Goal: Task Accomplishment & Management: Manage account settings

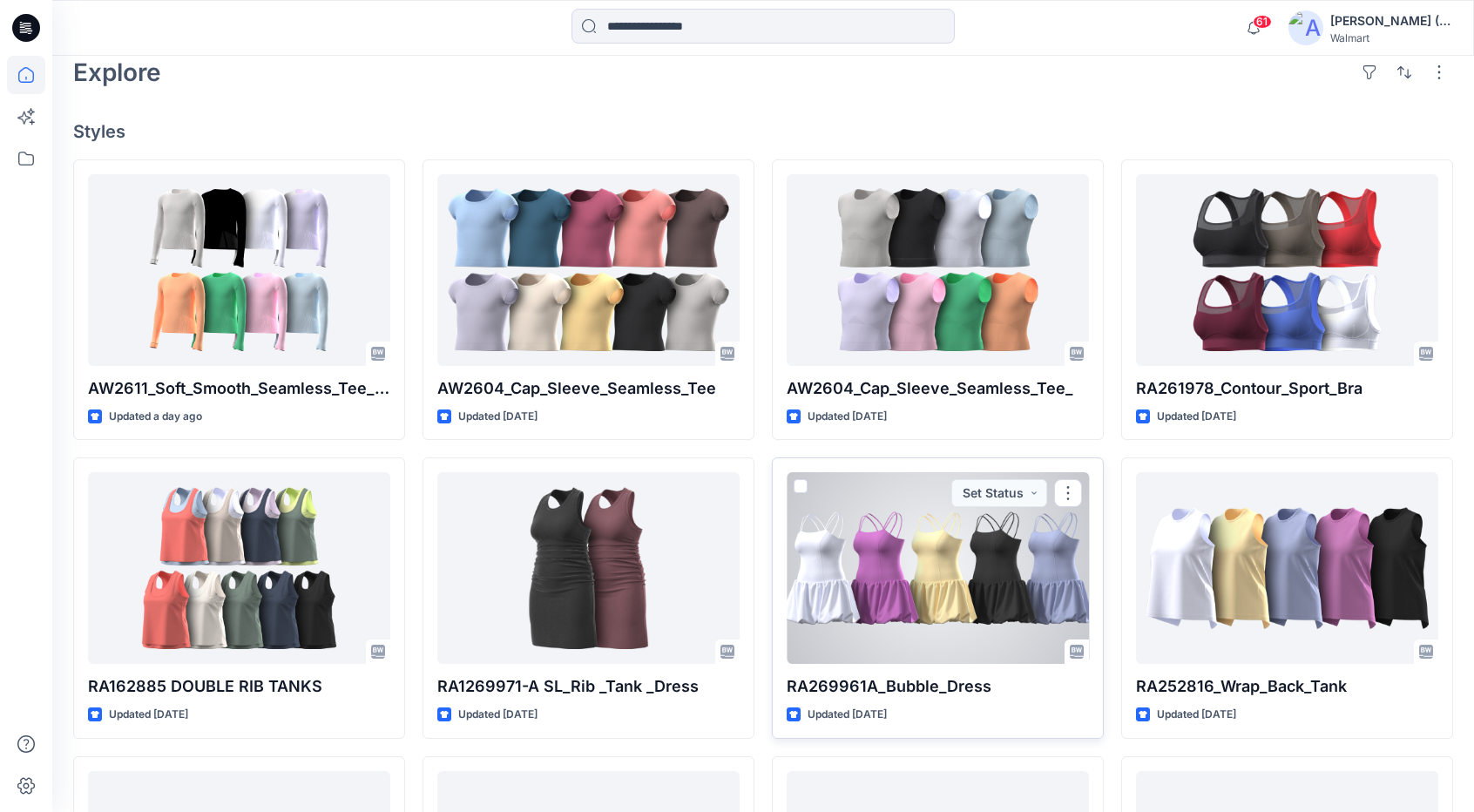
scroll to position [436, 0]
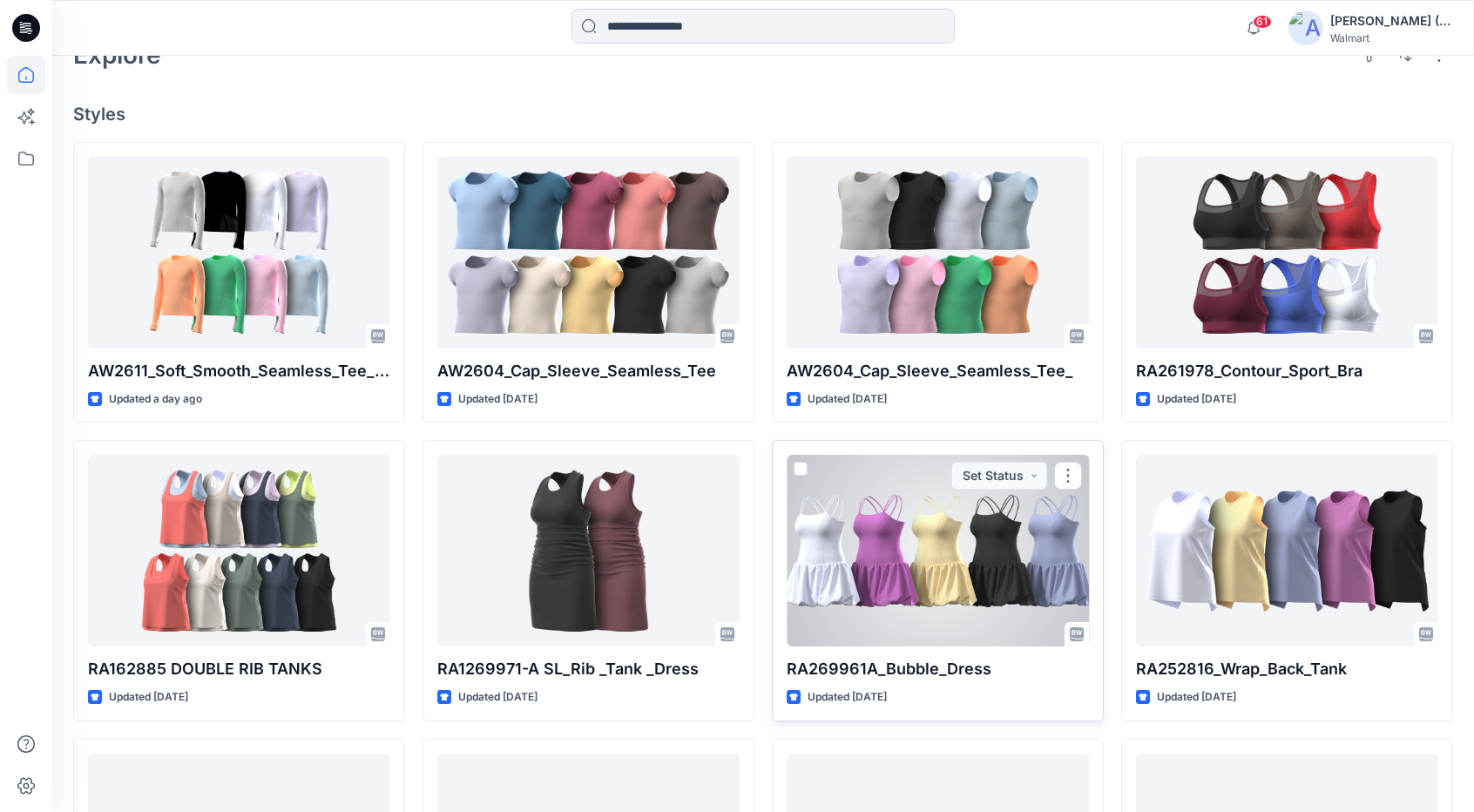
click at [960, 579] on div at bounding box center [938, 550] width 302 height 192
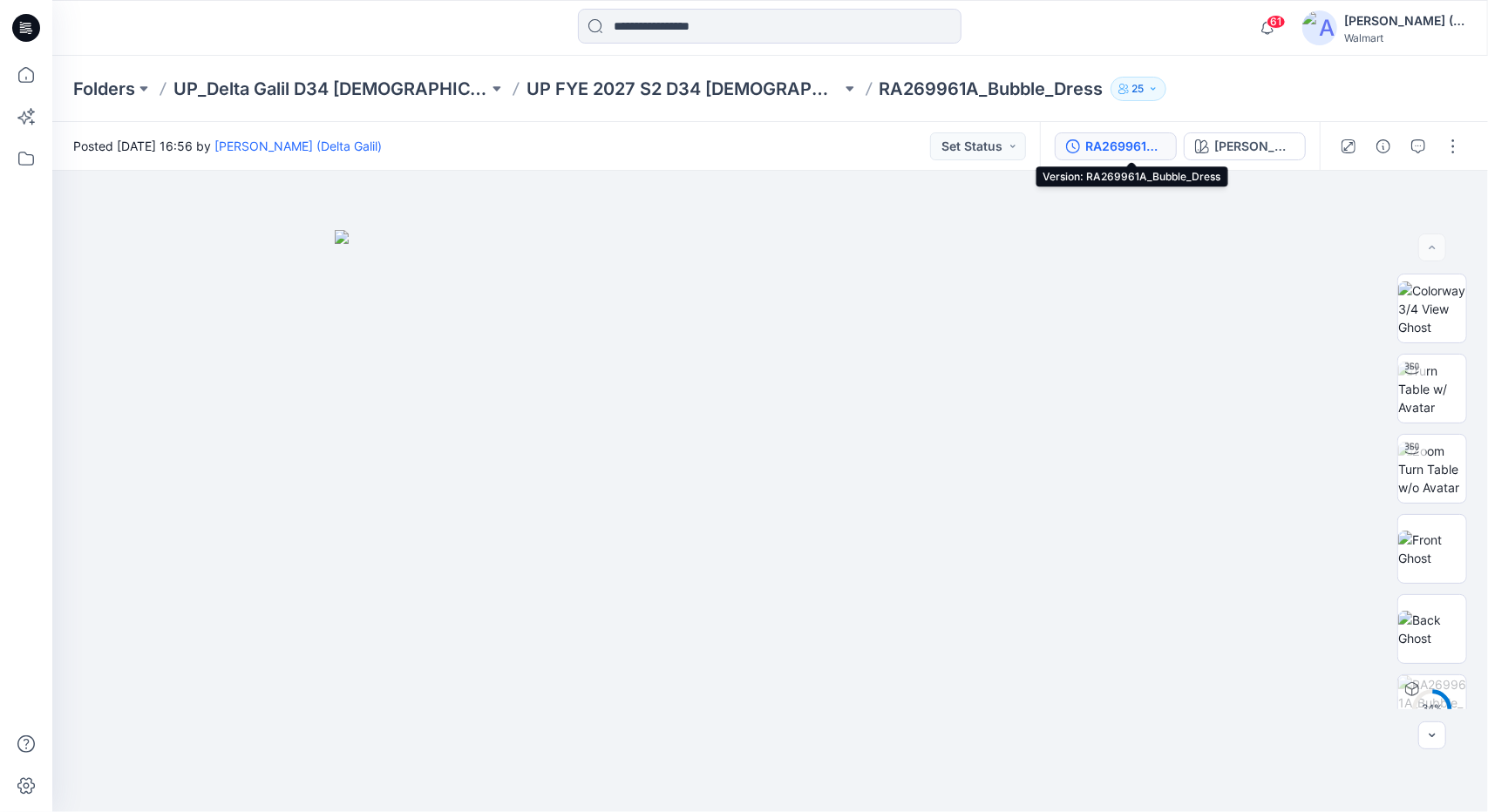
click at [1129, 139] on div "RA269961A_Bubble_Dress" at bounding box center [1126, 146] width 80 height 19
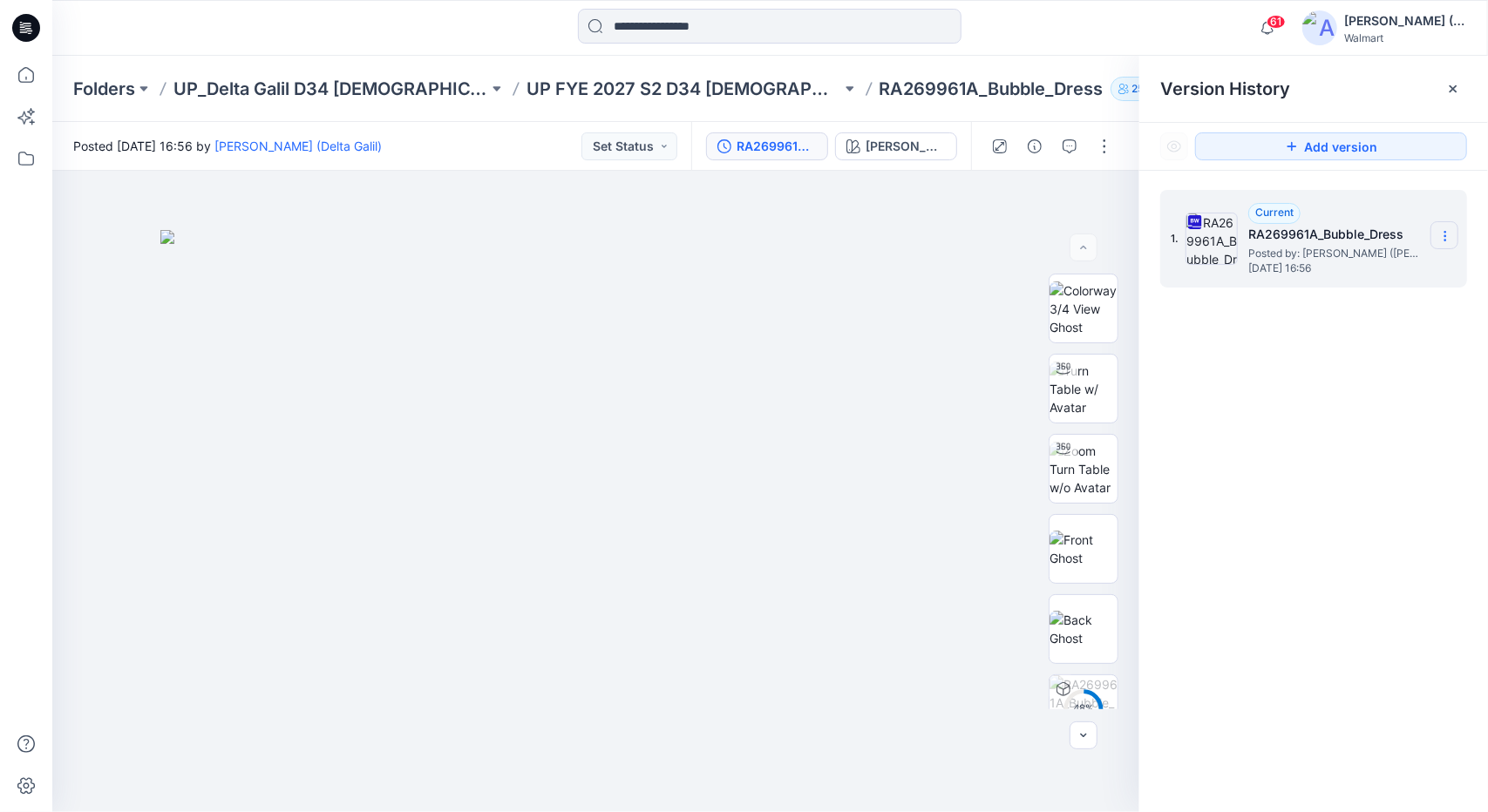
click at [1442, 238] on icon at bounding box center [1445, 236] width 14 height 14
click at [1384, 264] on span "Download Source BW File" at bounding box center [1356, 270] width 145 height 21
click at [32, 75] on icon at bounding box center [26, 75] width 38 height 38
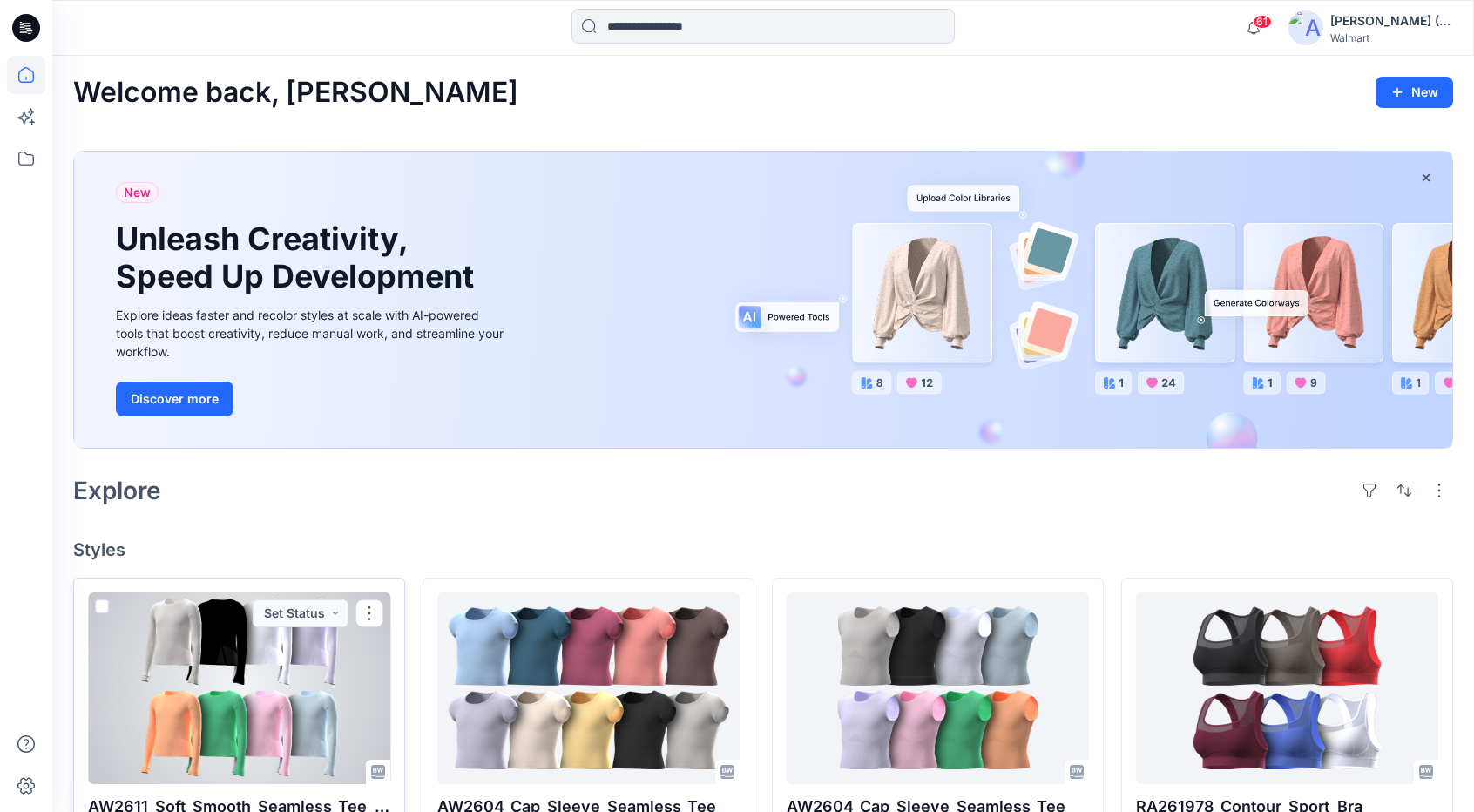
click at [310, 663] on div at bounding box center [239, 688] width 302 height 192
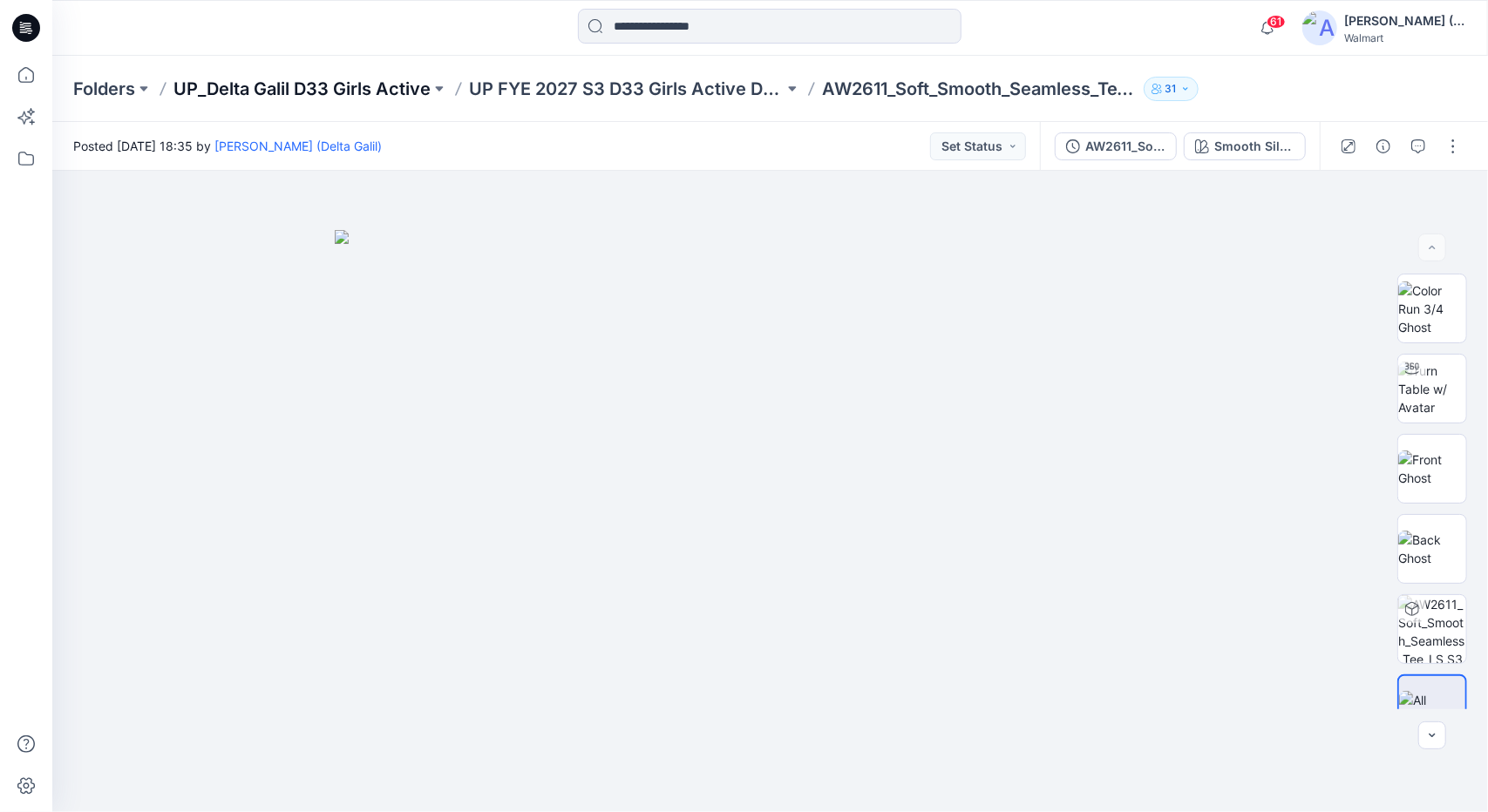
click at [310, 84] on p "UP_Delta Galil D33 Girls Active" at bounding box center [301, 89] width 257 height 25
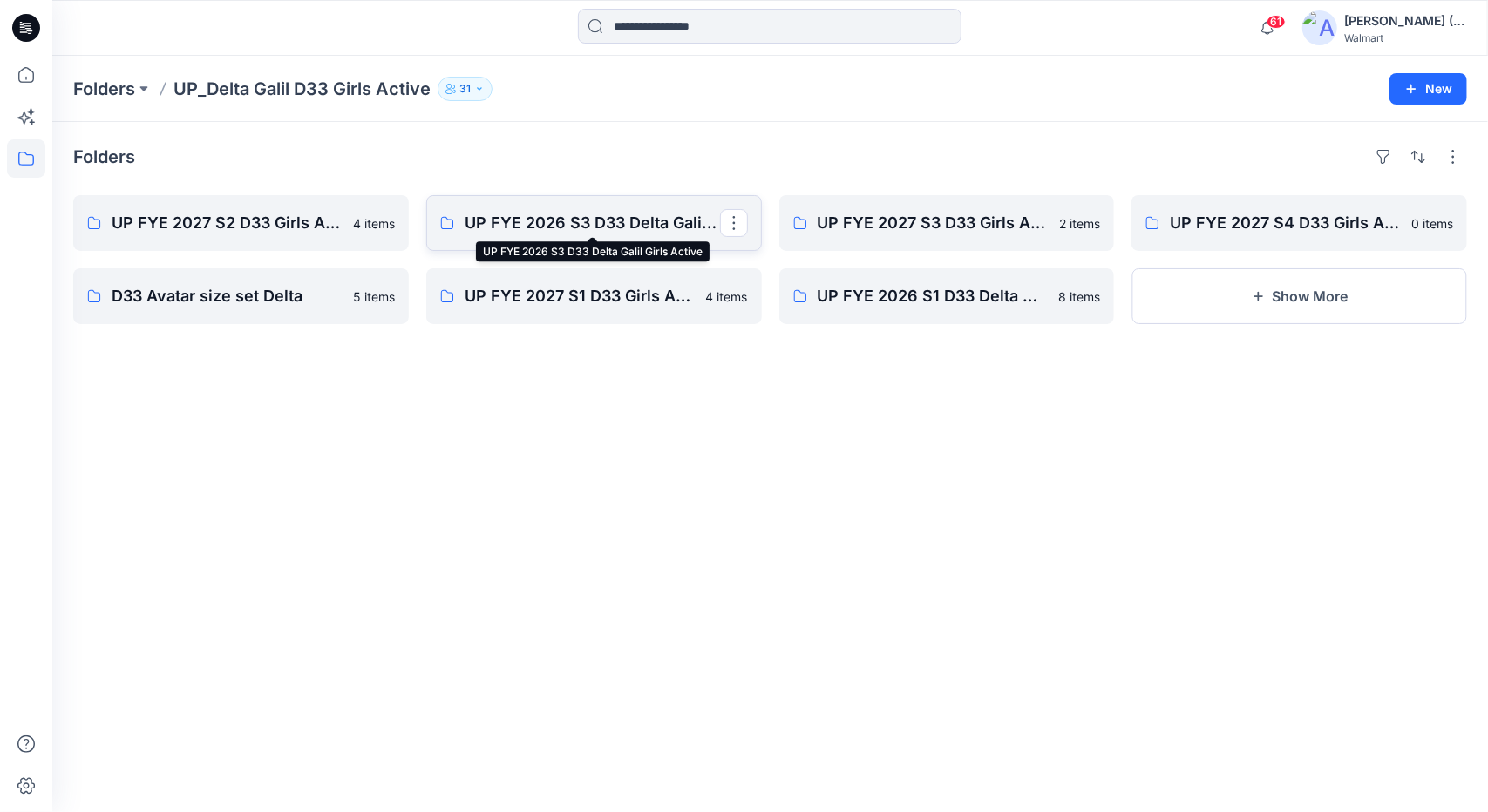
click at [610, 211] on p "UP FYE 2026 S3 D33 Delta Galil Girls Active" at bounding box center [592, 224] width 255 height 25
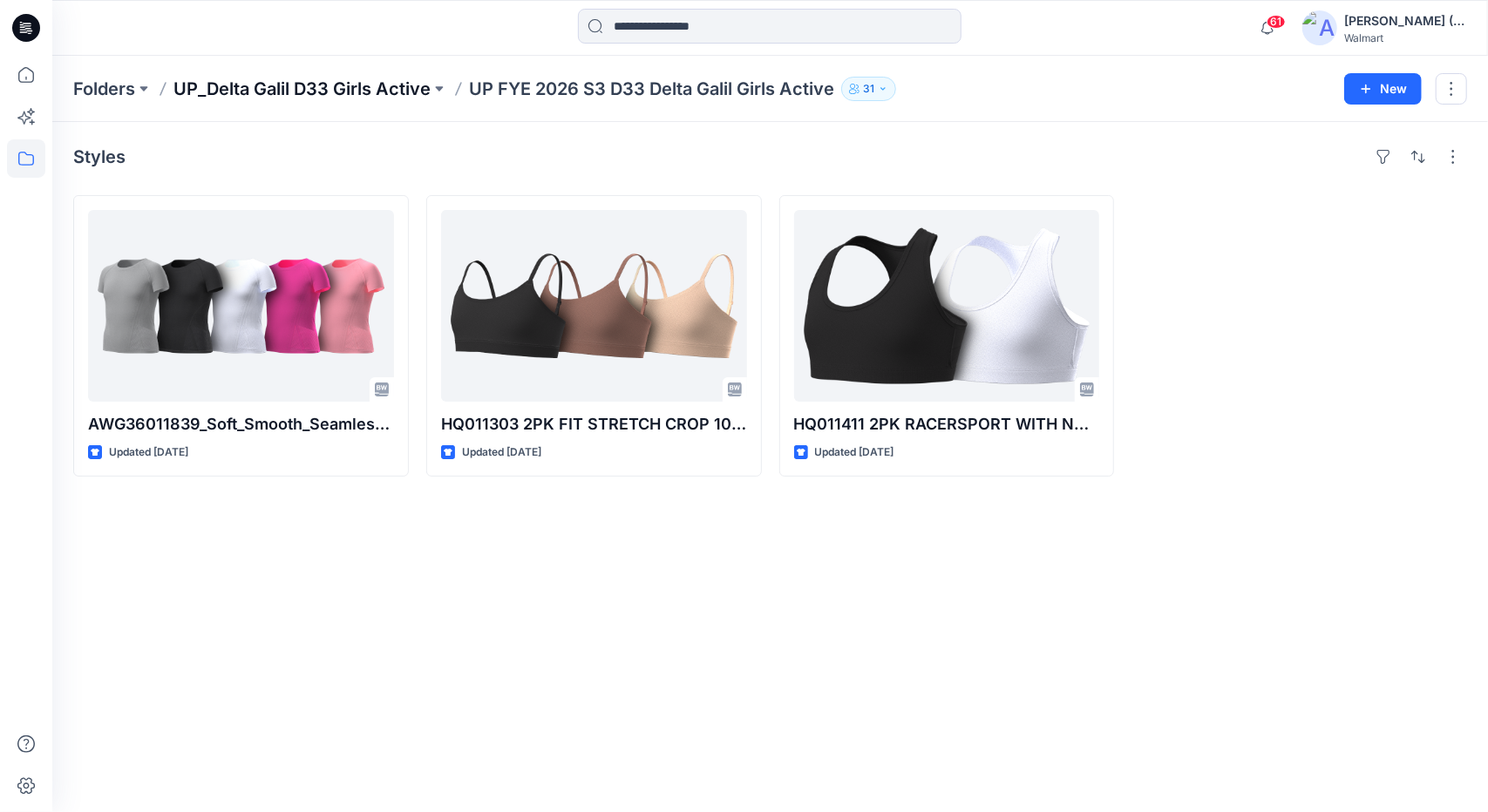
click at [389, 89] on p "UP_Delta Galil D33 Girls Active" at bounding box center [301, 89] width 257 height 25
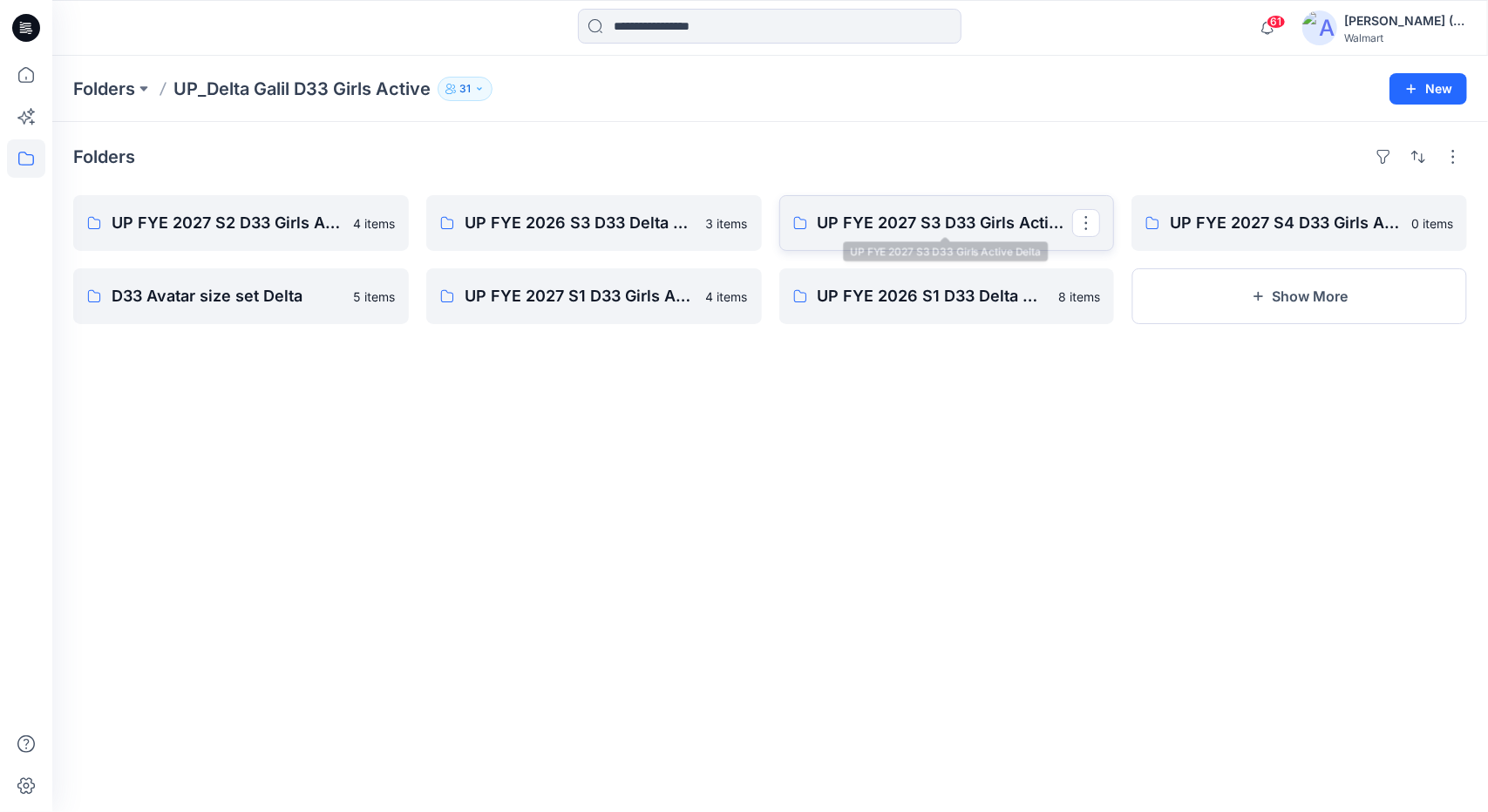
click at [818, 213] on p "UP FYE 2027 S3 D33 Girls Active Delta" at bounding box center [945, 224] width 255 height 25
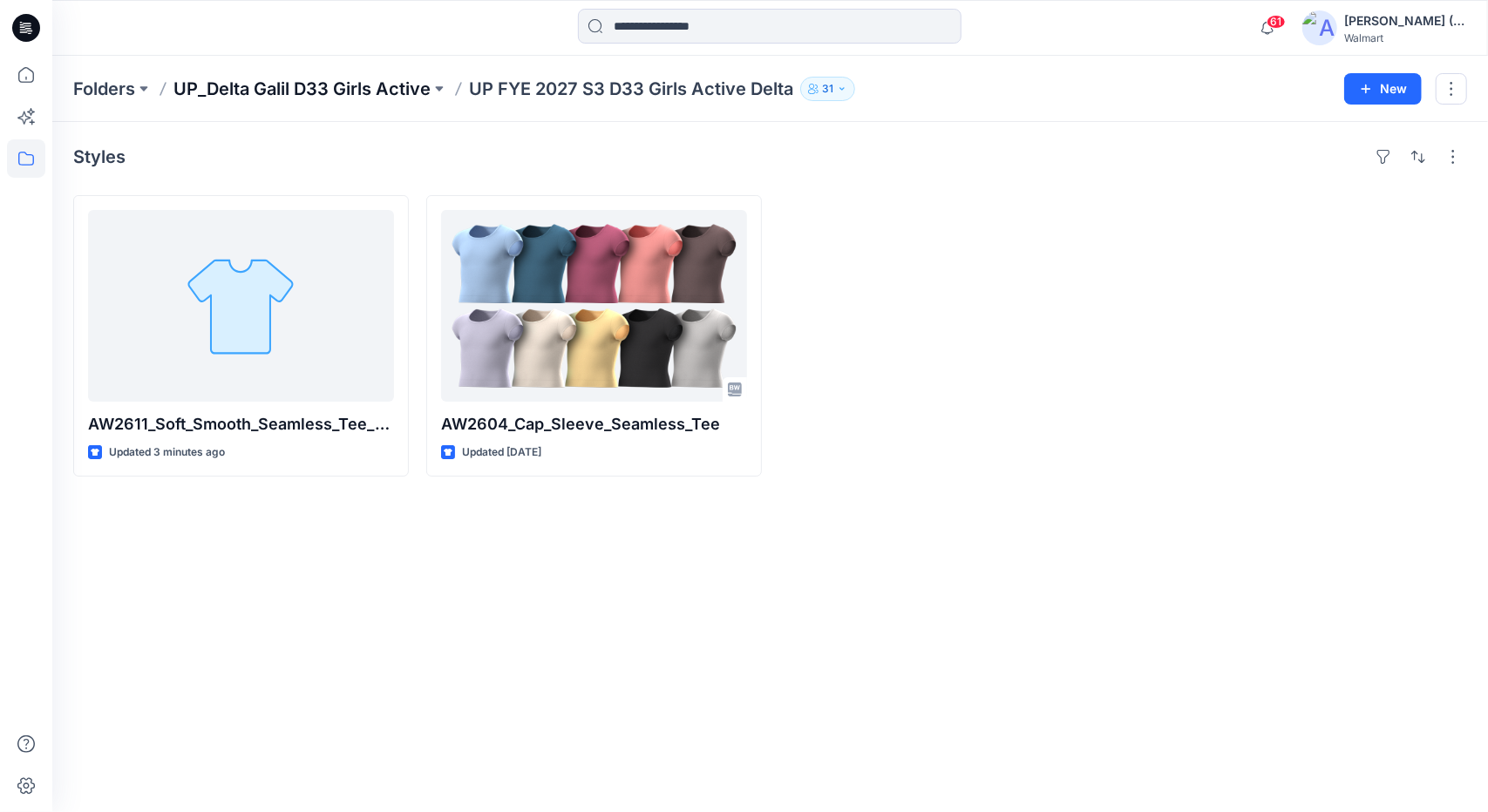
click at [276, 86] on p "UP_Delta Galil D33 Girls Active" at bounding box center [301, 89] width 257 height 25
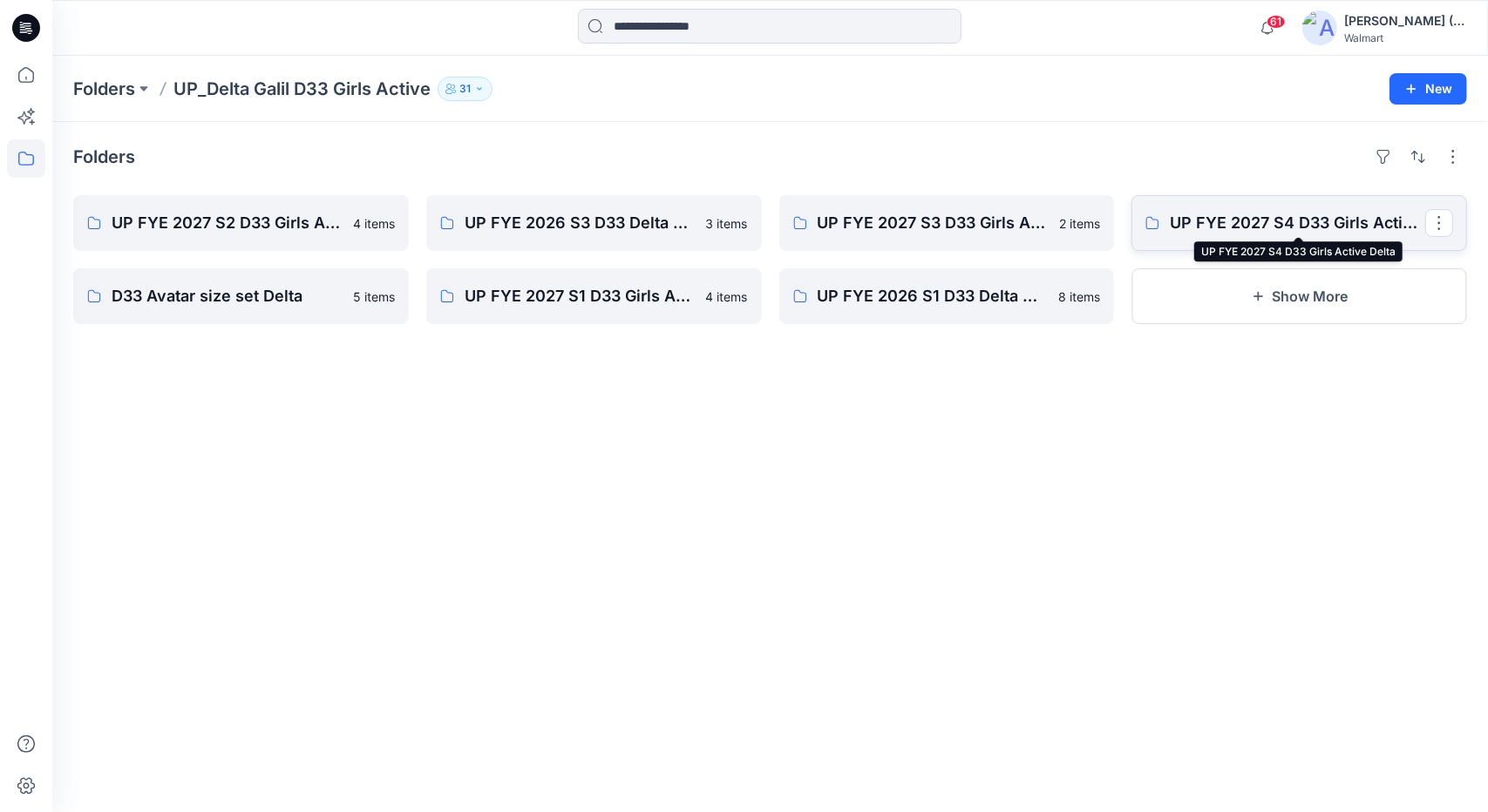
click at [1230, 215] on p "UP FYE 2027 S4 D33 Girls Active Delta" at bounding box center [1297, 224] width 255 height 25
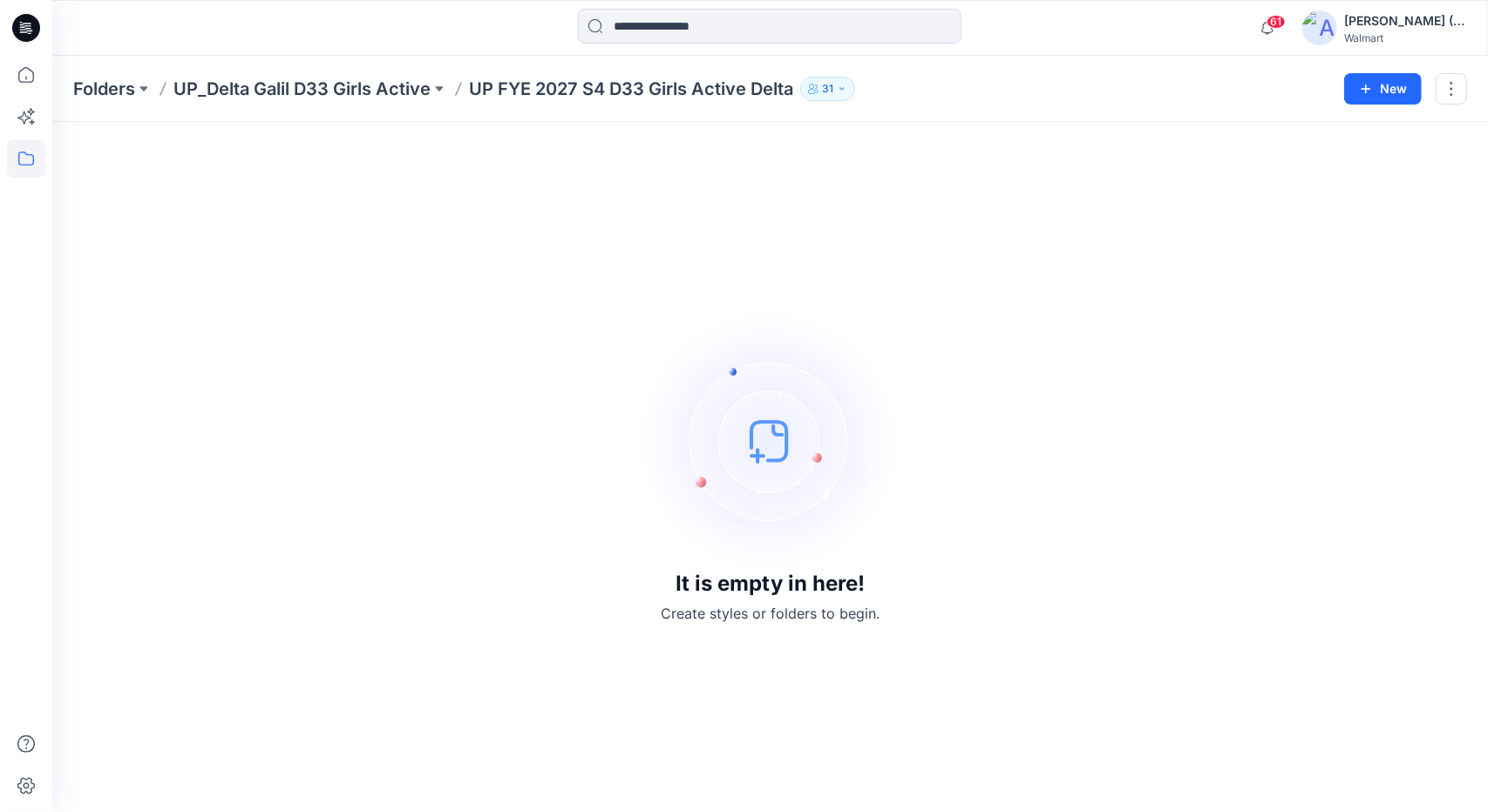
click at [398, 103] on div "Folders UP_Delta Galil D33 Girls Active UP FYE 2027 S4 D33 Girls Active Delta 3…" at bounding box center [770, 88] width 1435 height 66
click at [384, 75] on div "Folders UP_Delta Galil D33 Girls Active UP FYE 2027 S4 D33 Girls Active Delta 3…" at bounding box center [770, 88] width 1435 height 66
click at [379, 83] on p "UP_Delta Galil D33 Girls Active" at bounding box center [301, 89] width 257 height 25
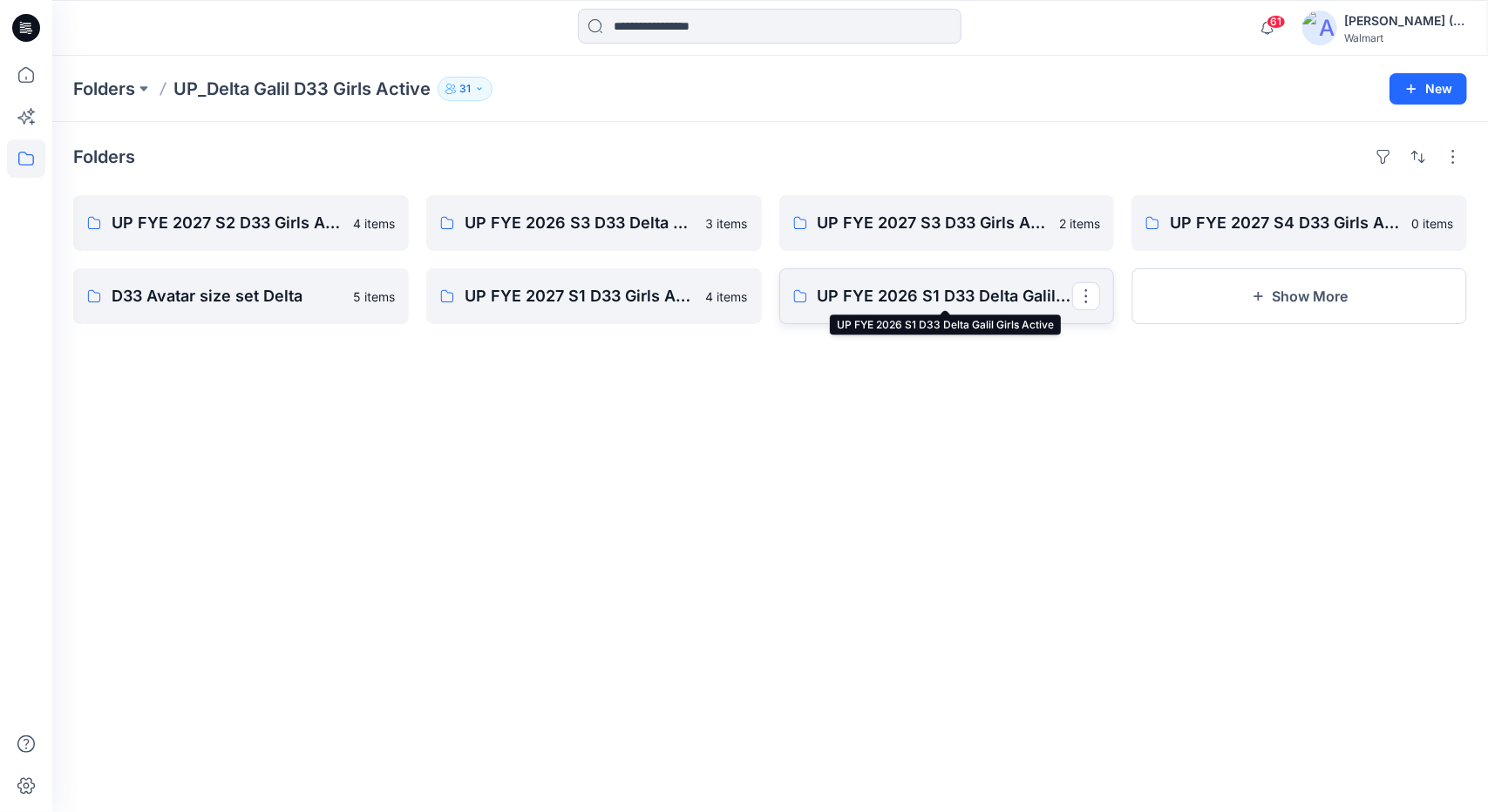
click at [975, 299] on p "UP FYE 2026 S1 D33 Delta Galil Girls Active" at bounding box center [945, 296] width 255 height 25
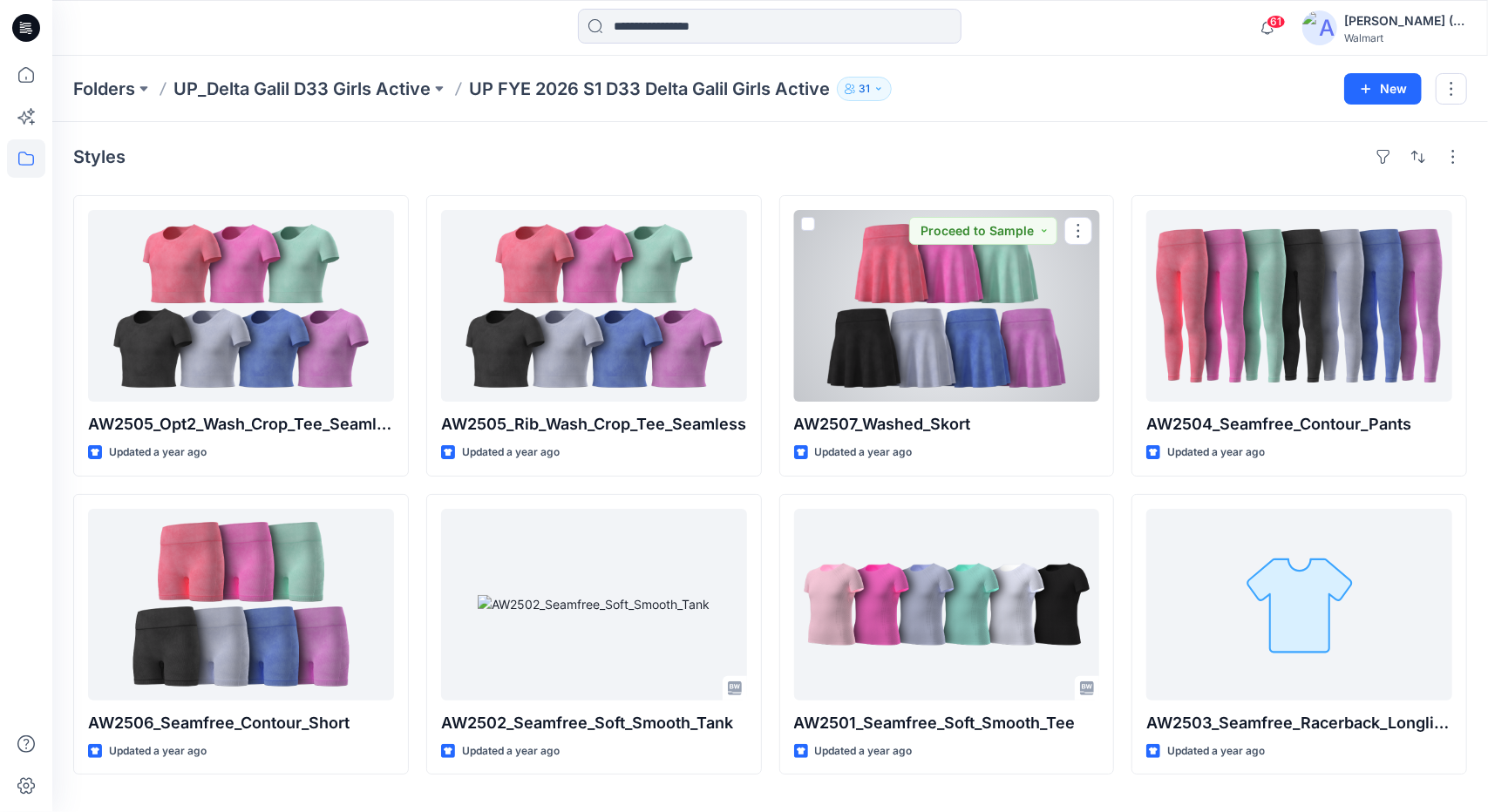
click at [975, 299] on div at bounding box center [947, 306] width 306 height 192
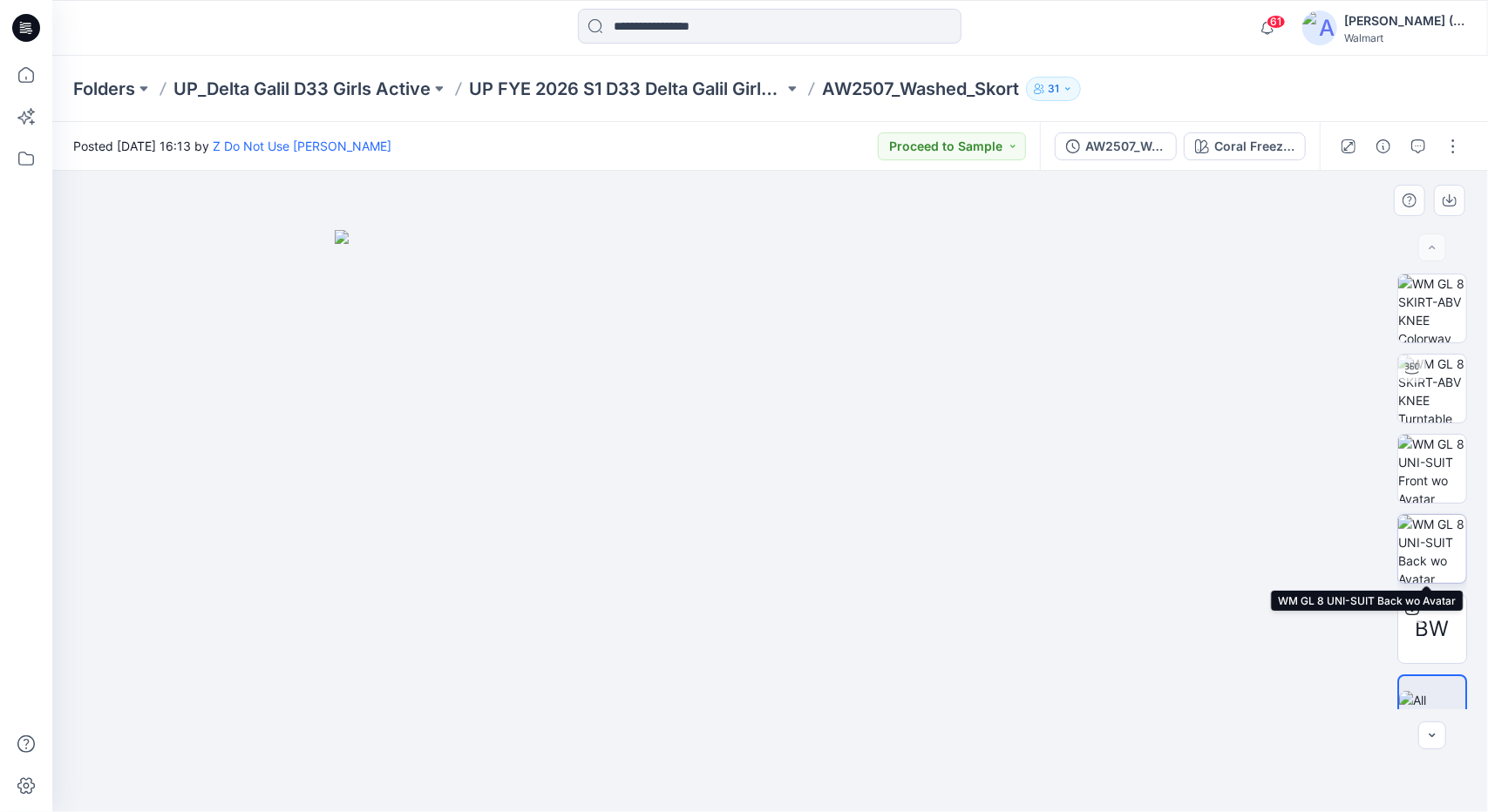
click at [1436, 534] on img at bounding box center [1432, 548] width 68 height 68
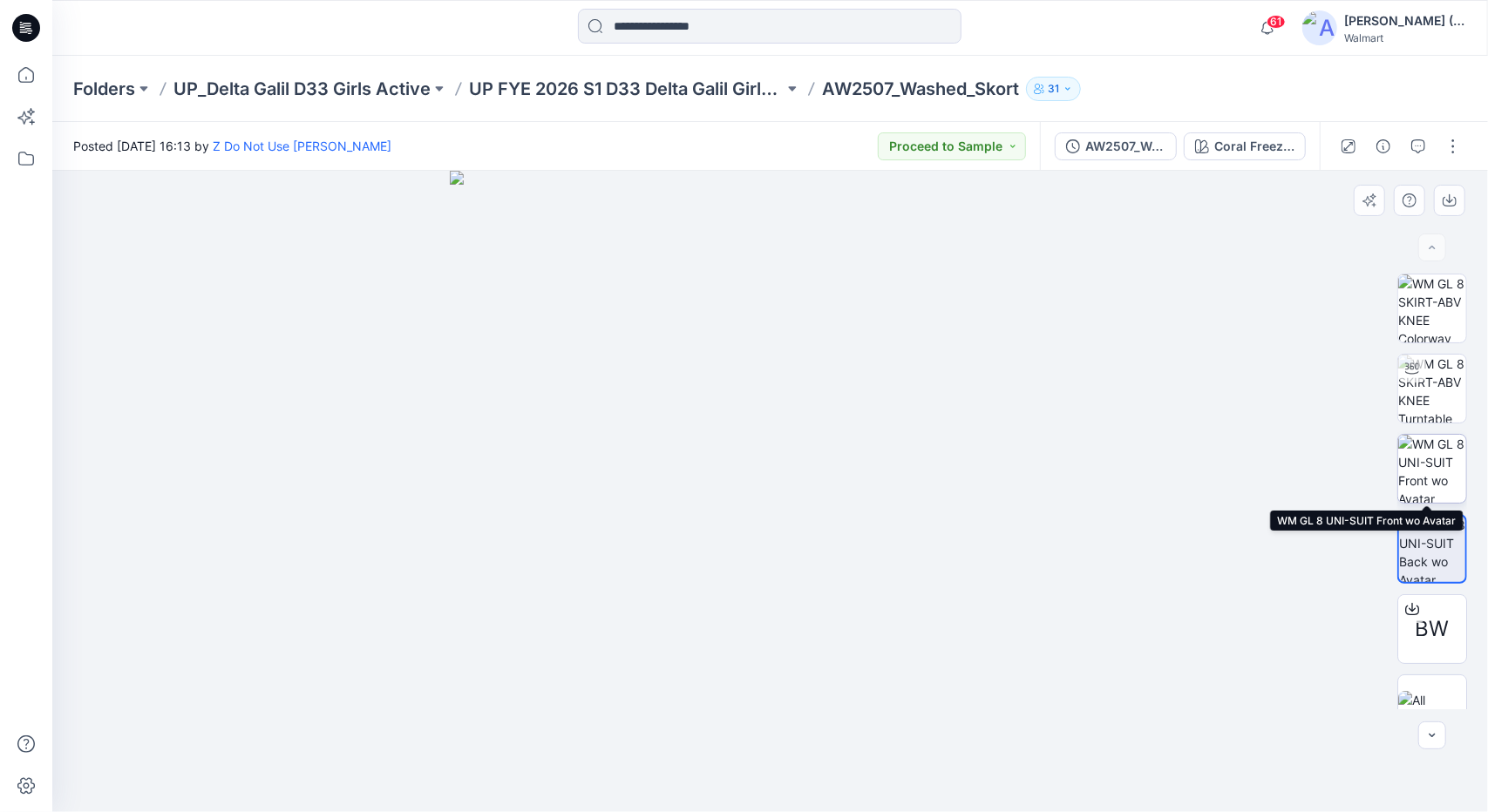
click at [1434, 481] on img at bounding box center [1432, 468] width 68 height 68
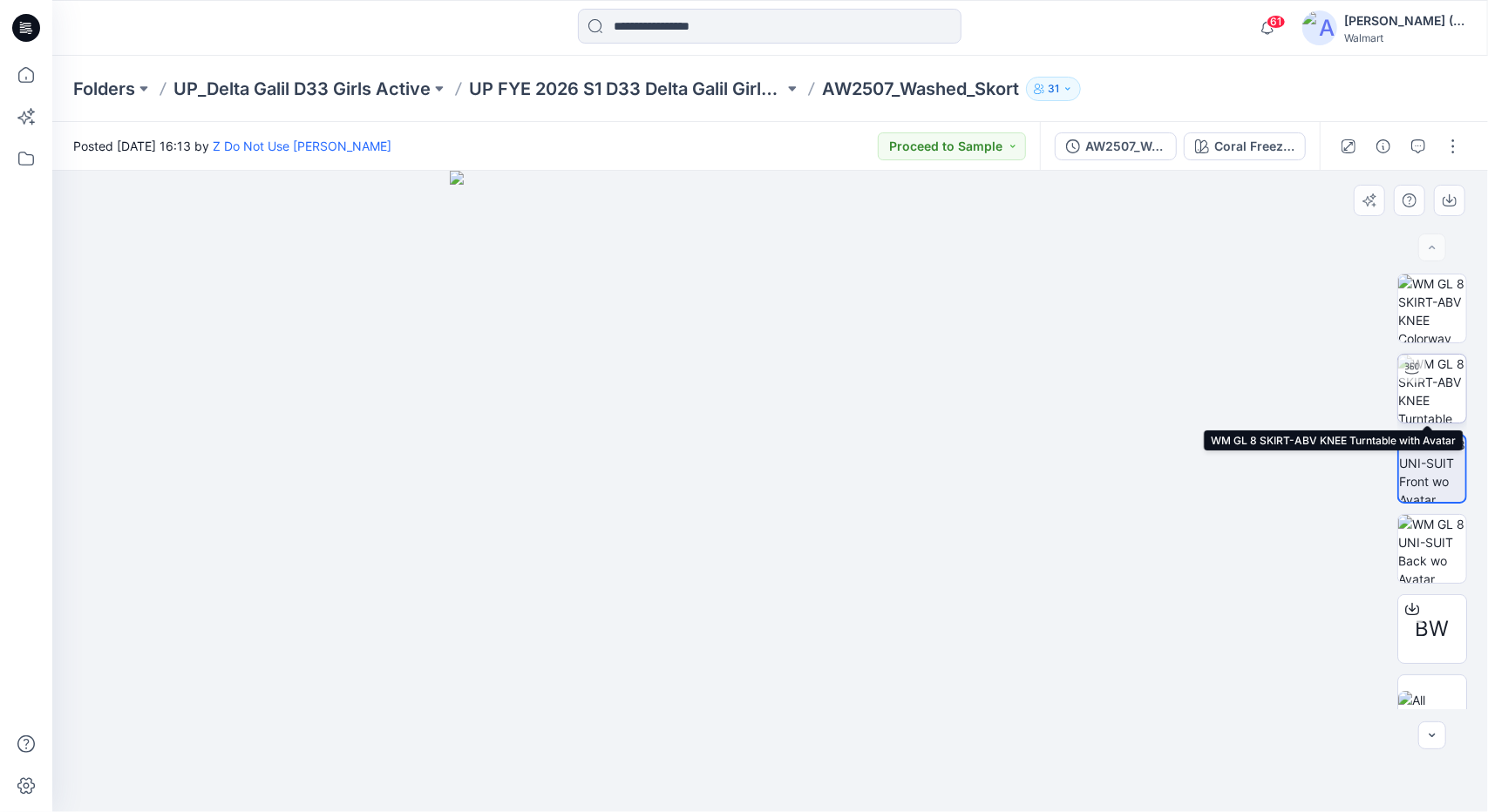
click at [1447, 396] on img at bounding box center [1432, 388] width 68 height 68
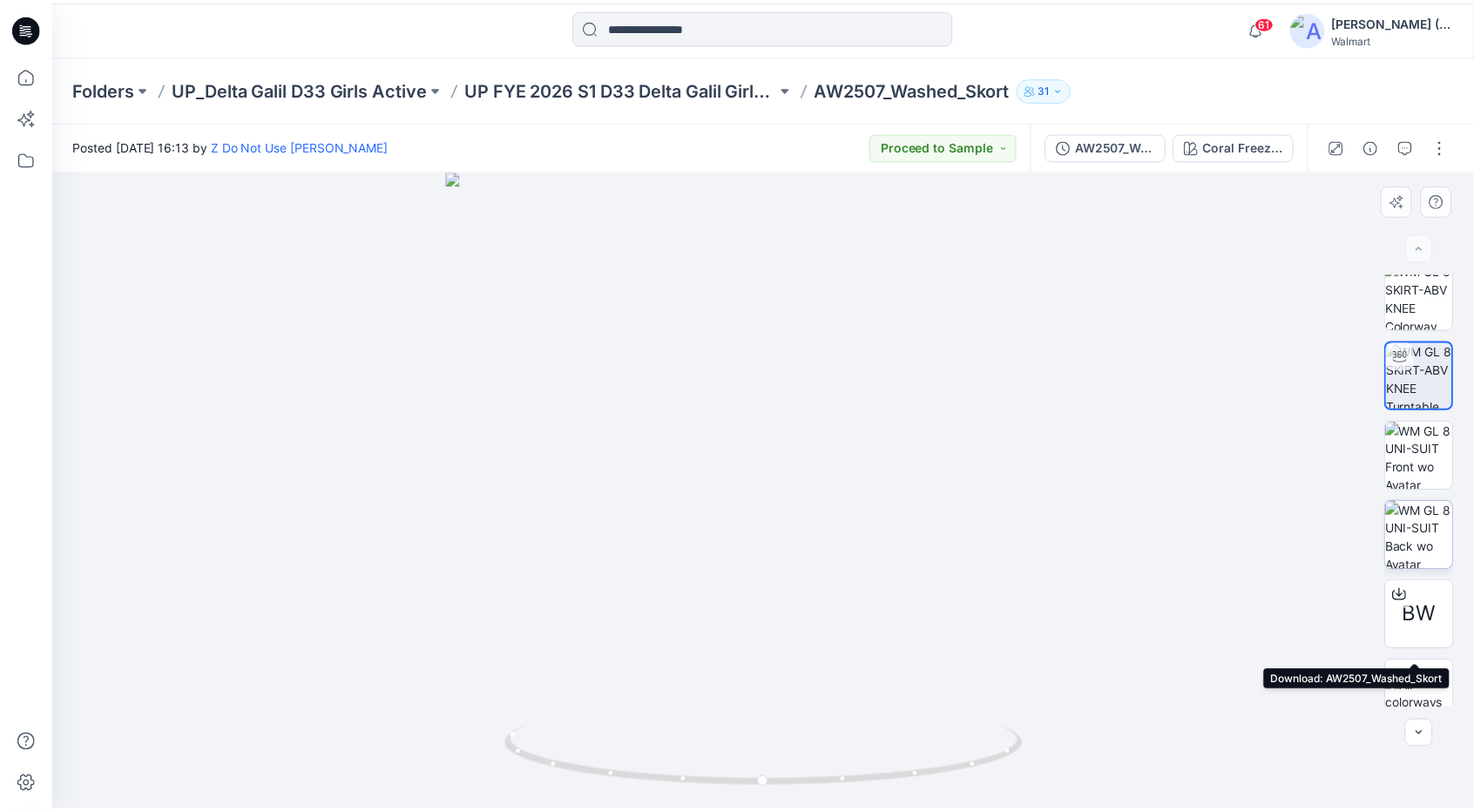
scroll to position [34, 0]
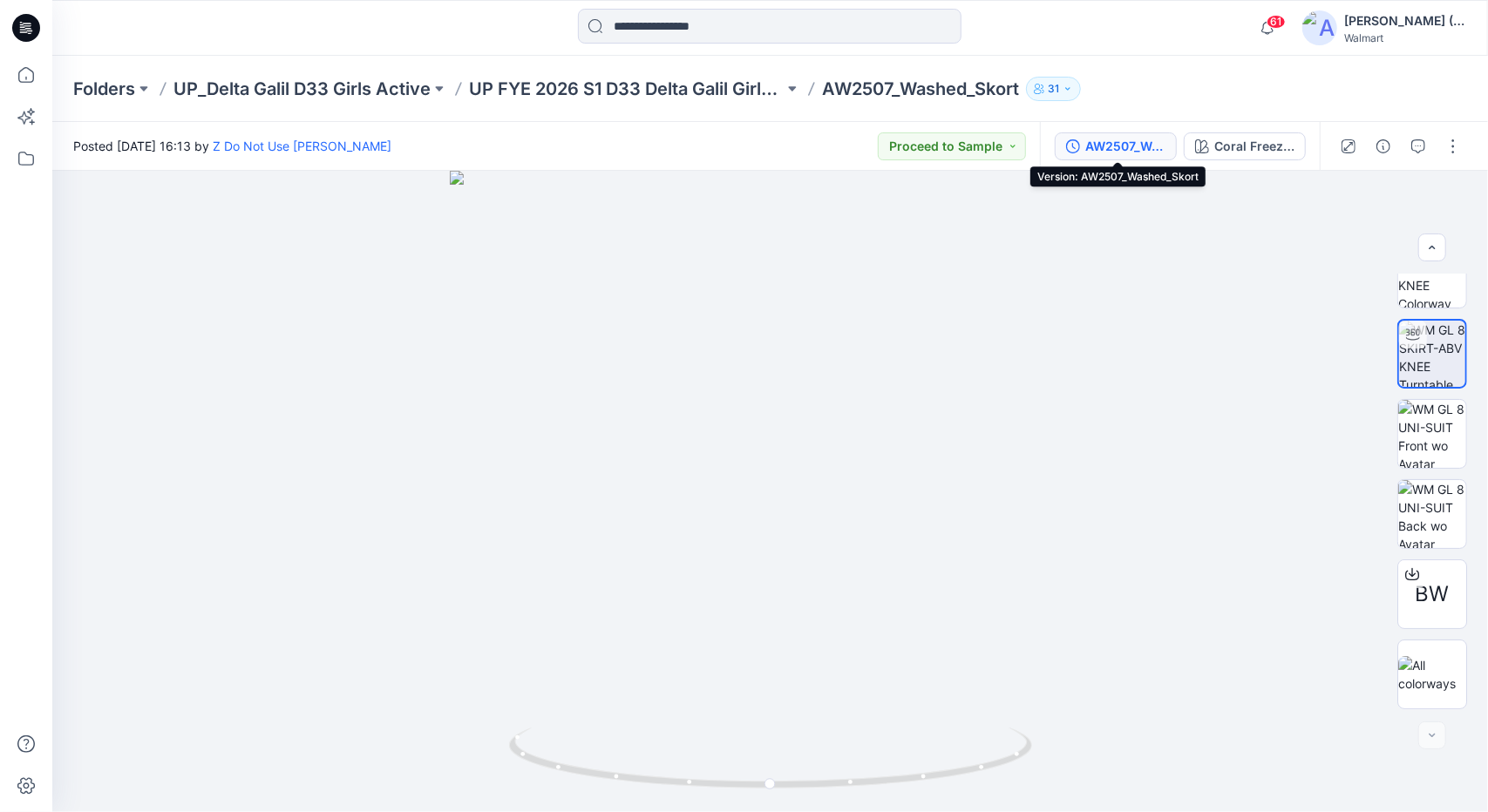
click at [1125, 150] on div "AW2507_Washed_Skort" at bounding box center [1126, 146] width 80 height 19
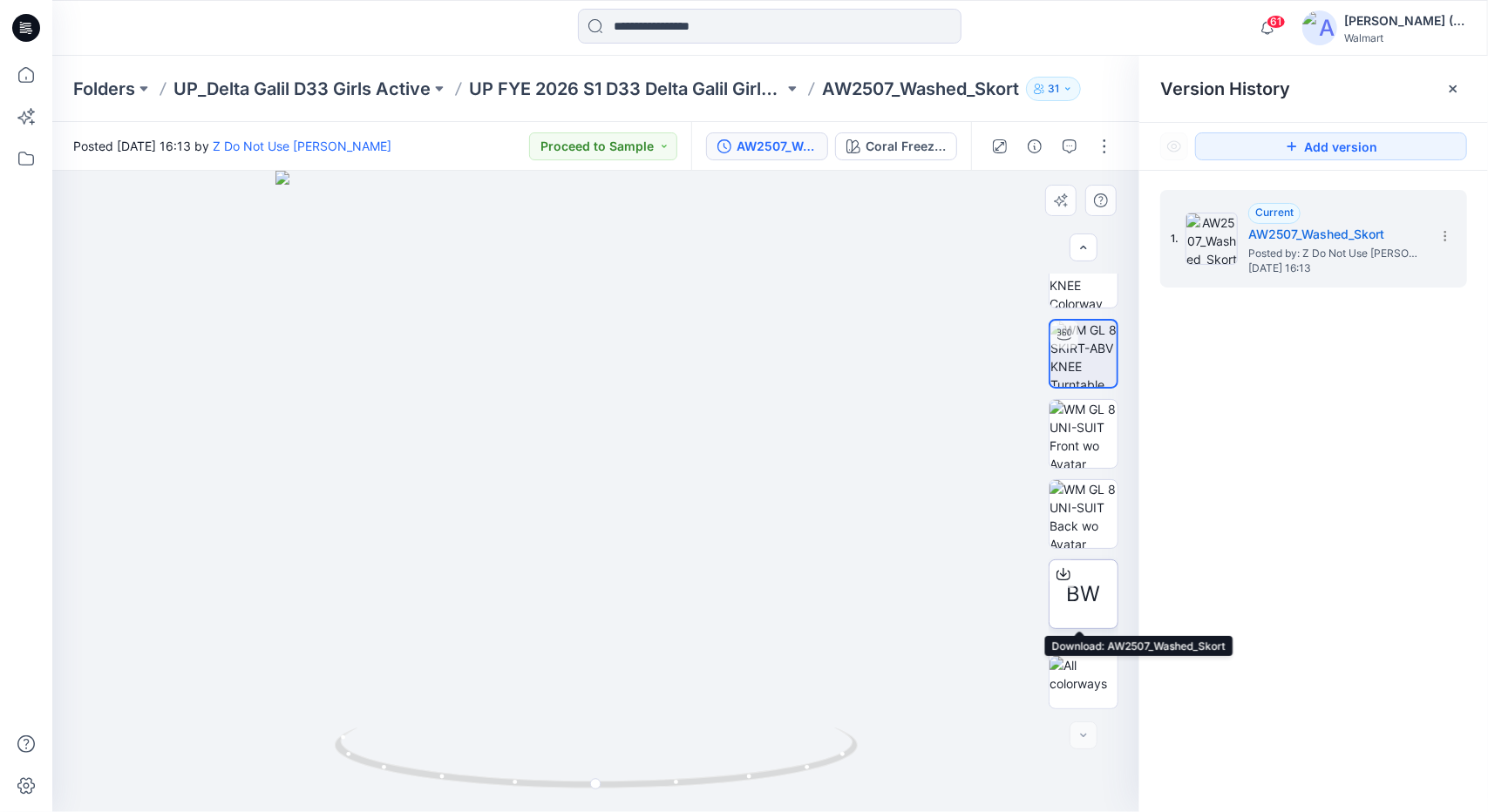
click at [1075, 588] on span "BW" at bounding box center [1084, 594] width 34 height 32
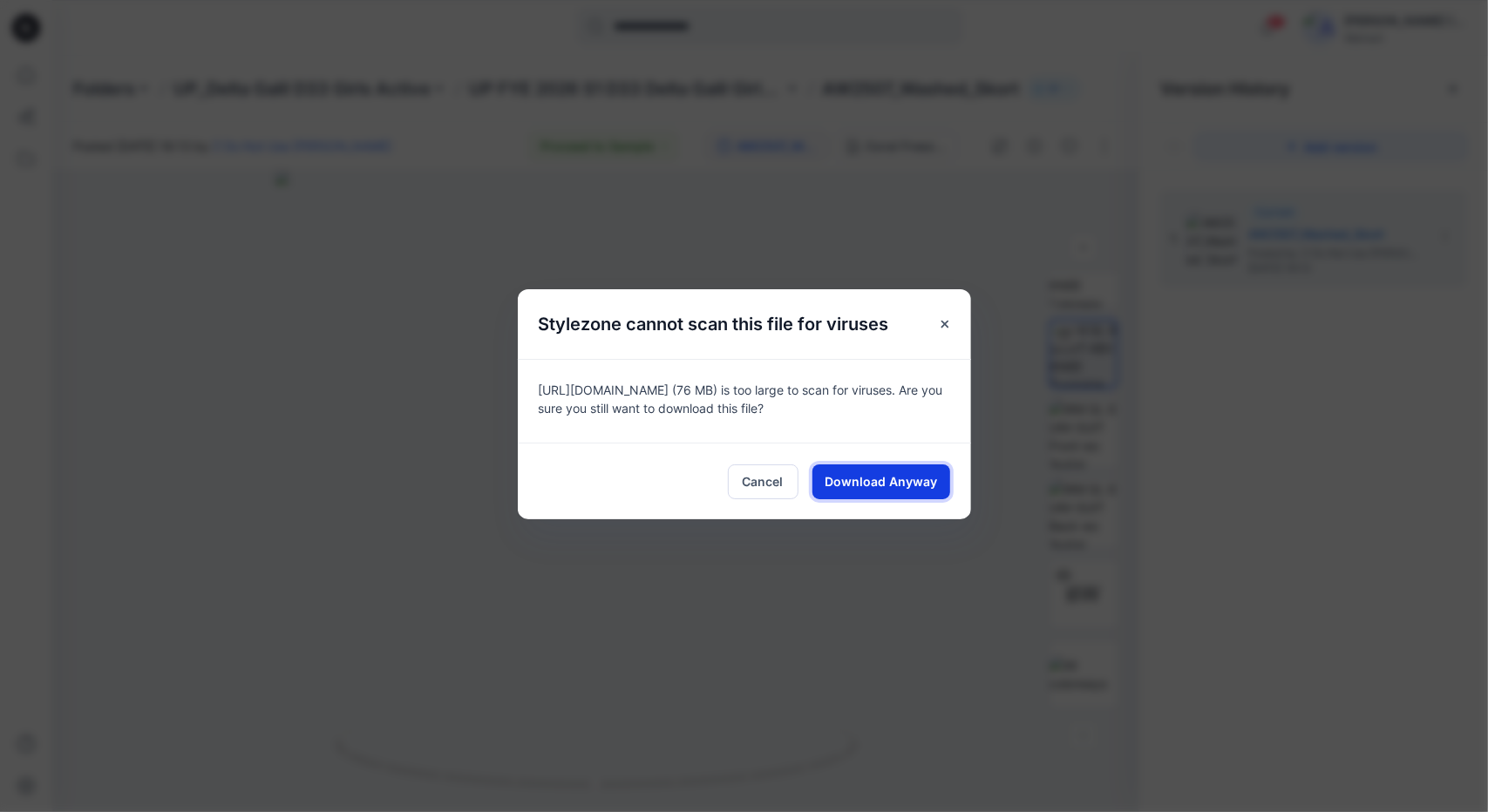
click at [929, 488] on span "Download Anyway" at bounding box center [881, 481] width 113 height 18
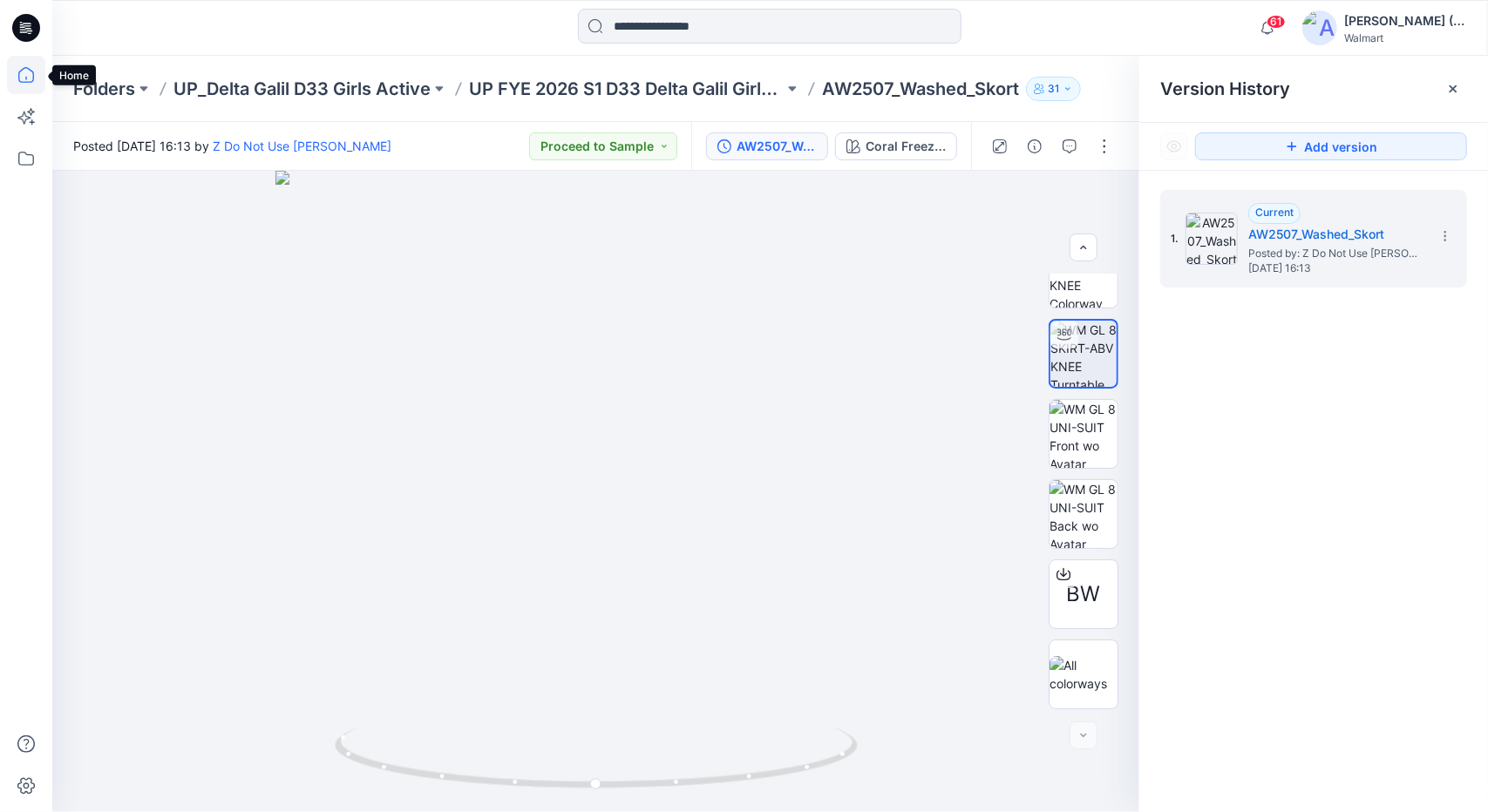
click at [24, 74] on icon at bounding box center [26, 75] width 38 height 38
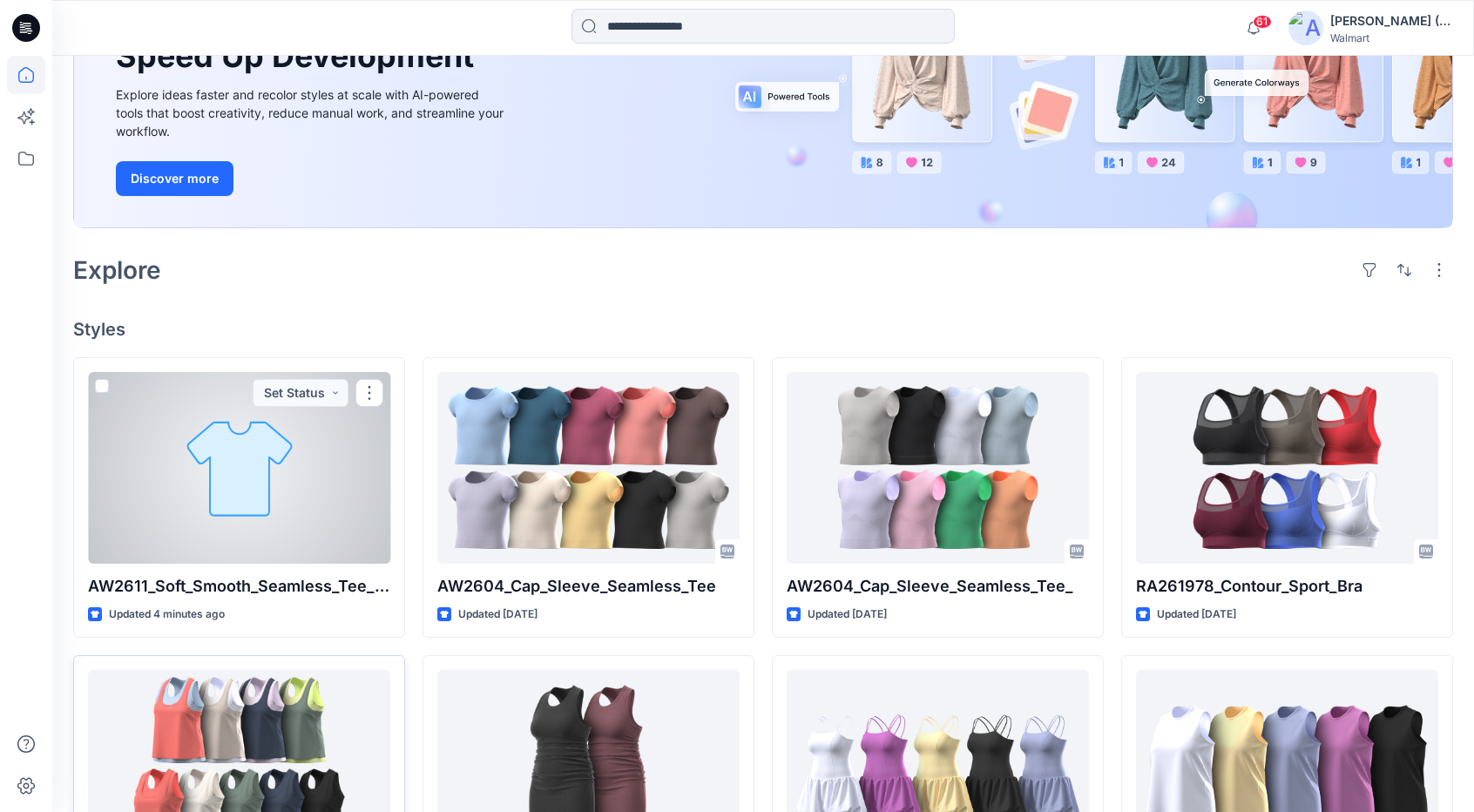
scroll to position [262, 0]
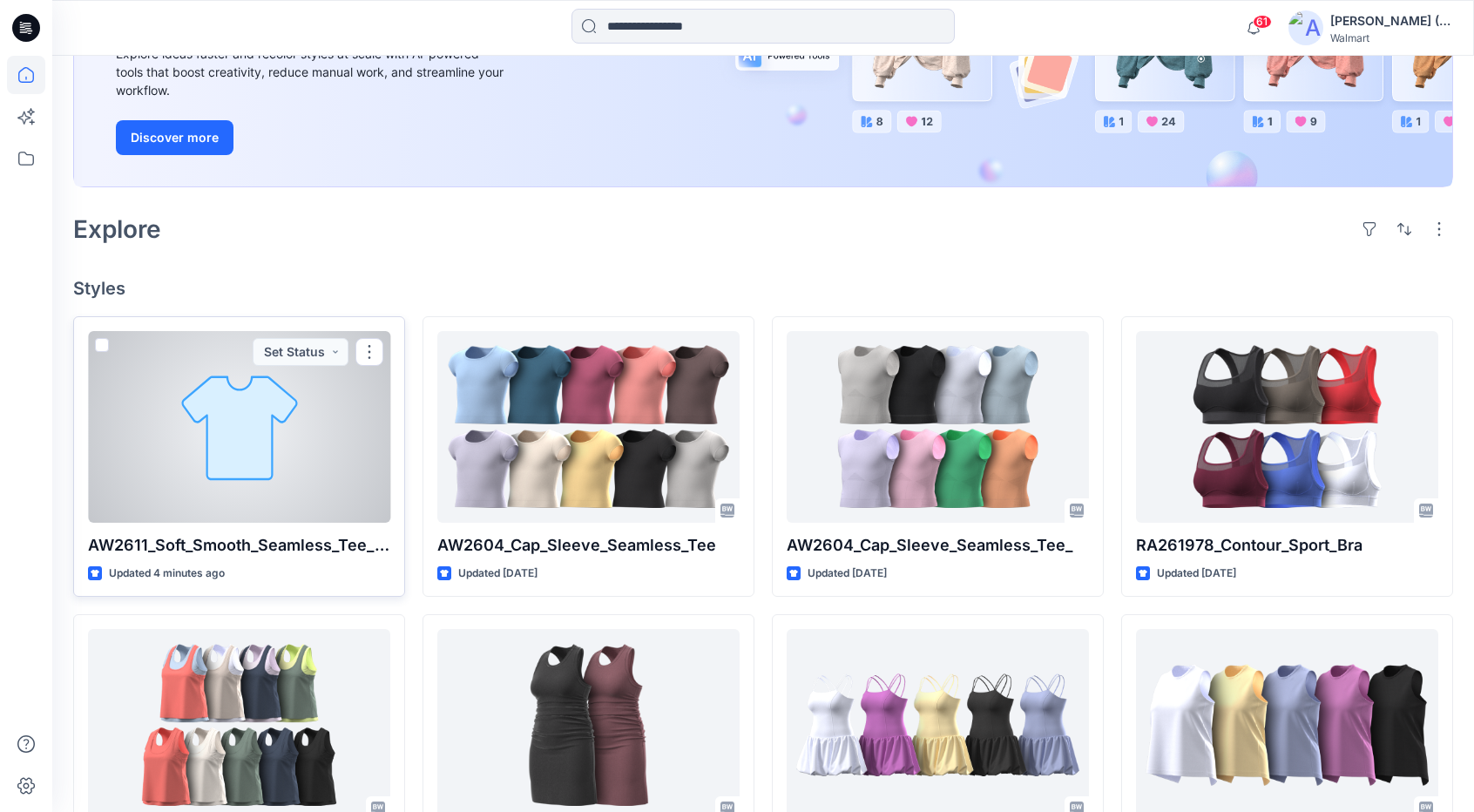
click at [296, 438] on div at bounding box center [239, 427] width 302 height 192
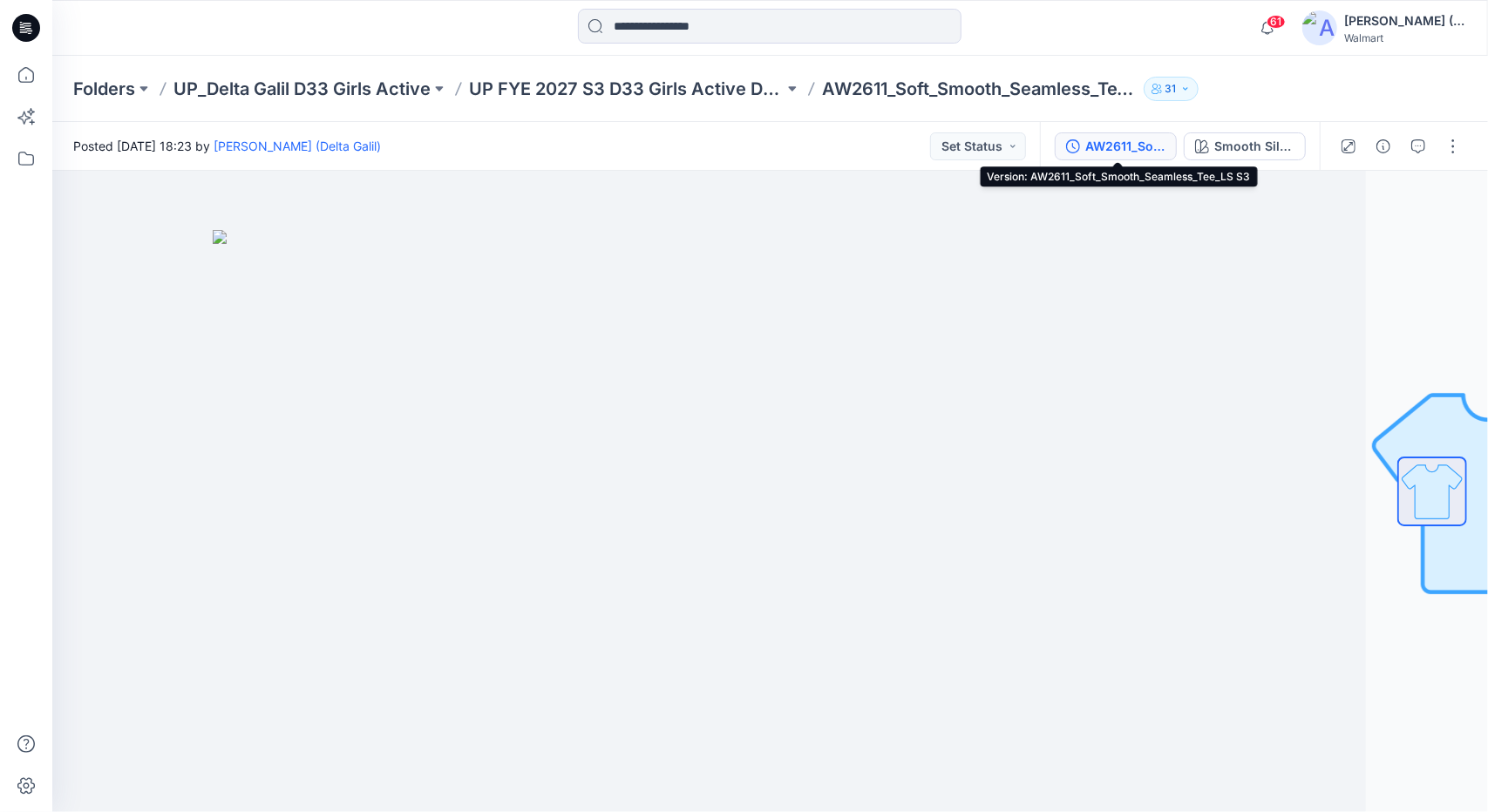
click at [1115, 143] on div "AW2611_Soft_Smooth_Seamless_Tee_LS S3" at bounding box center [1126, 146] width 80 height 19
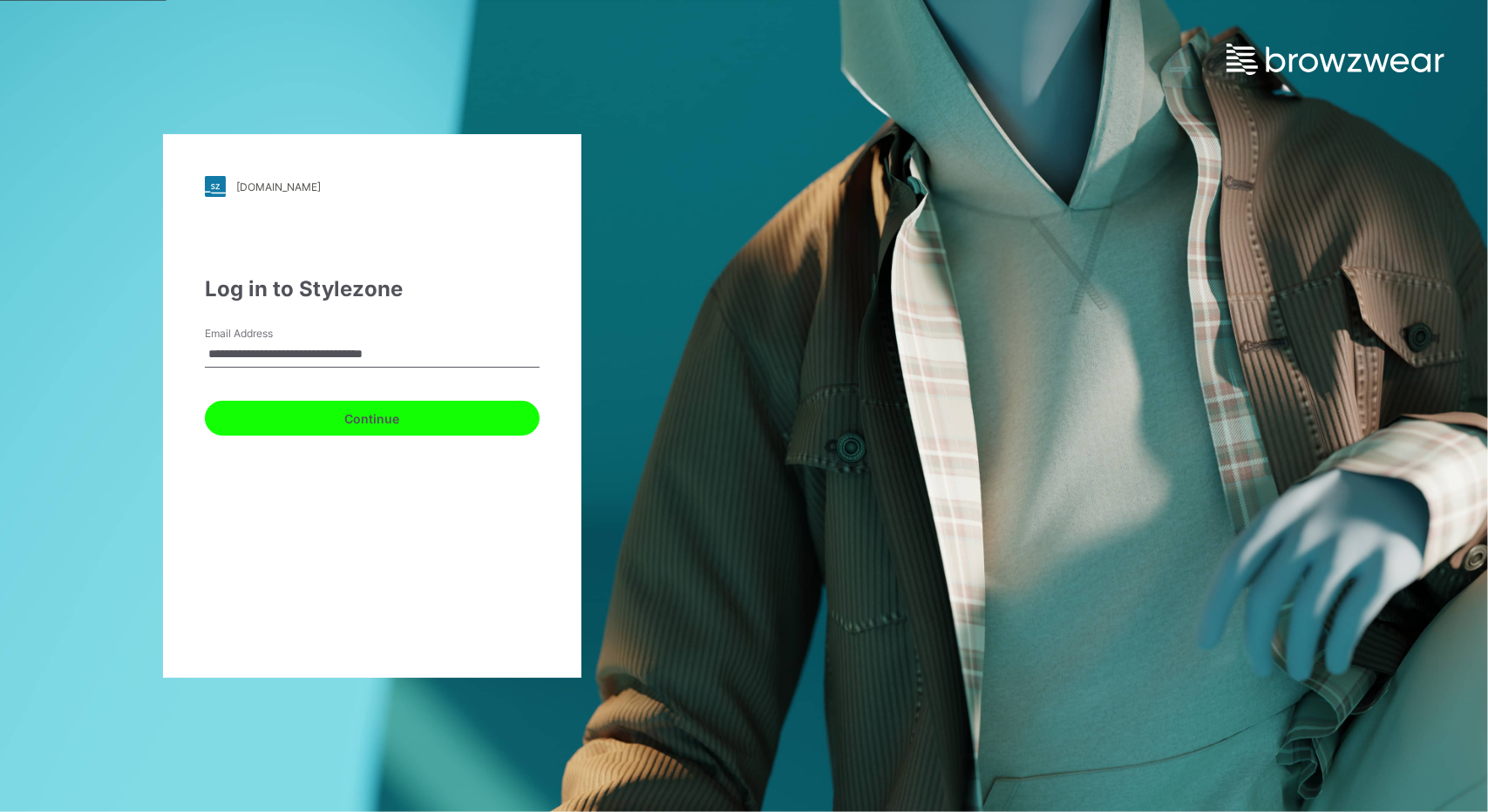
click at [432, 422] on button "Continue" at bounding box center [372, 418] width 334 height 34
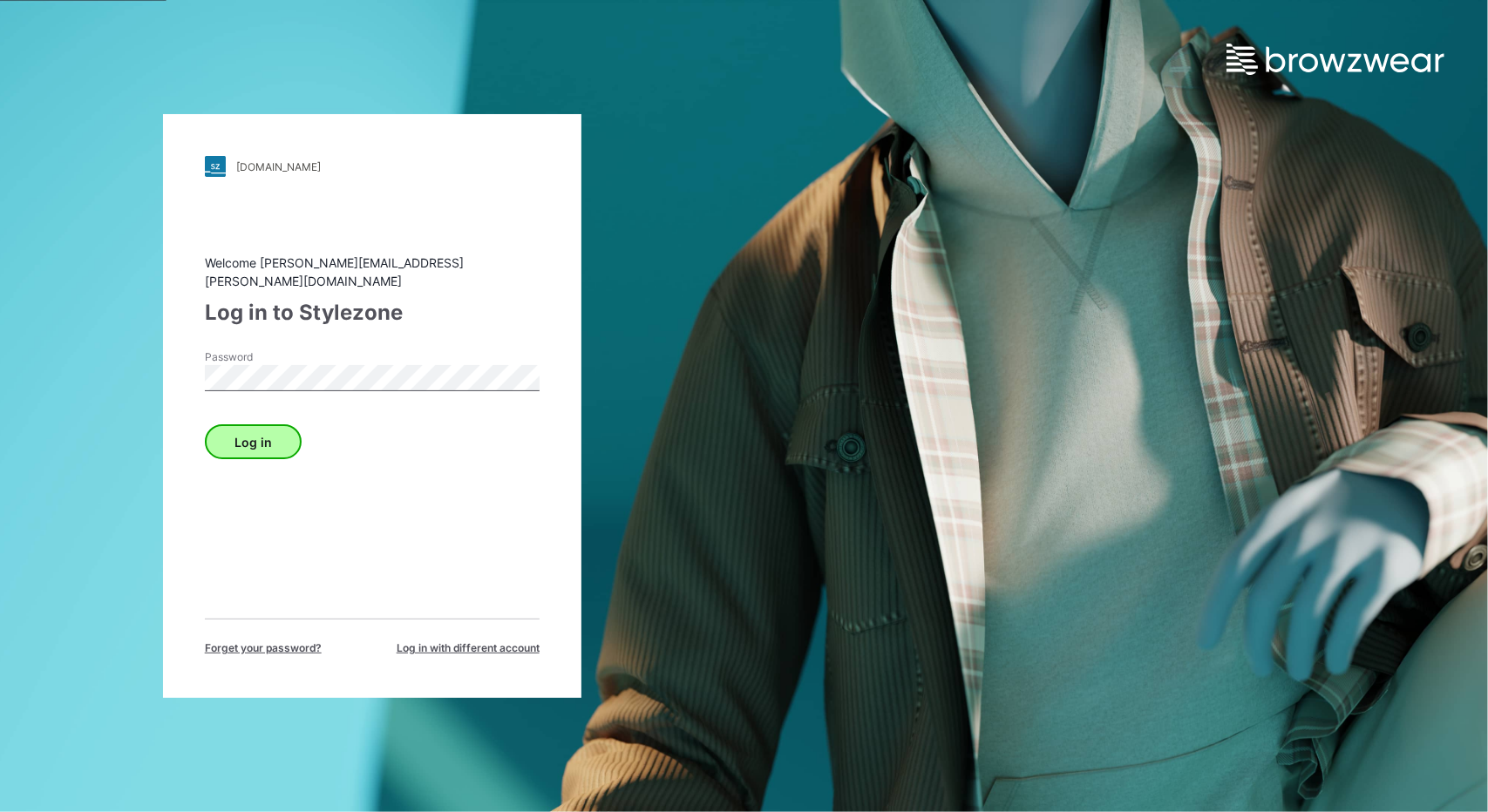
drag, startPoint x: 315, startPoint y: 428, endPoint x: 290, endPoint y: 430, distance: 25.1
click at [313, 429] on div "Log in" at bounding box center [372, 438] width 334 height 42
click at [288, 430] on button "Log in" at bounding box center [252, 441] width 97 height 34
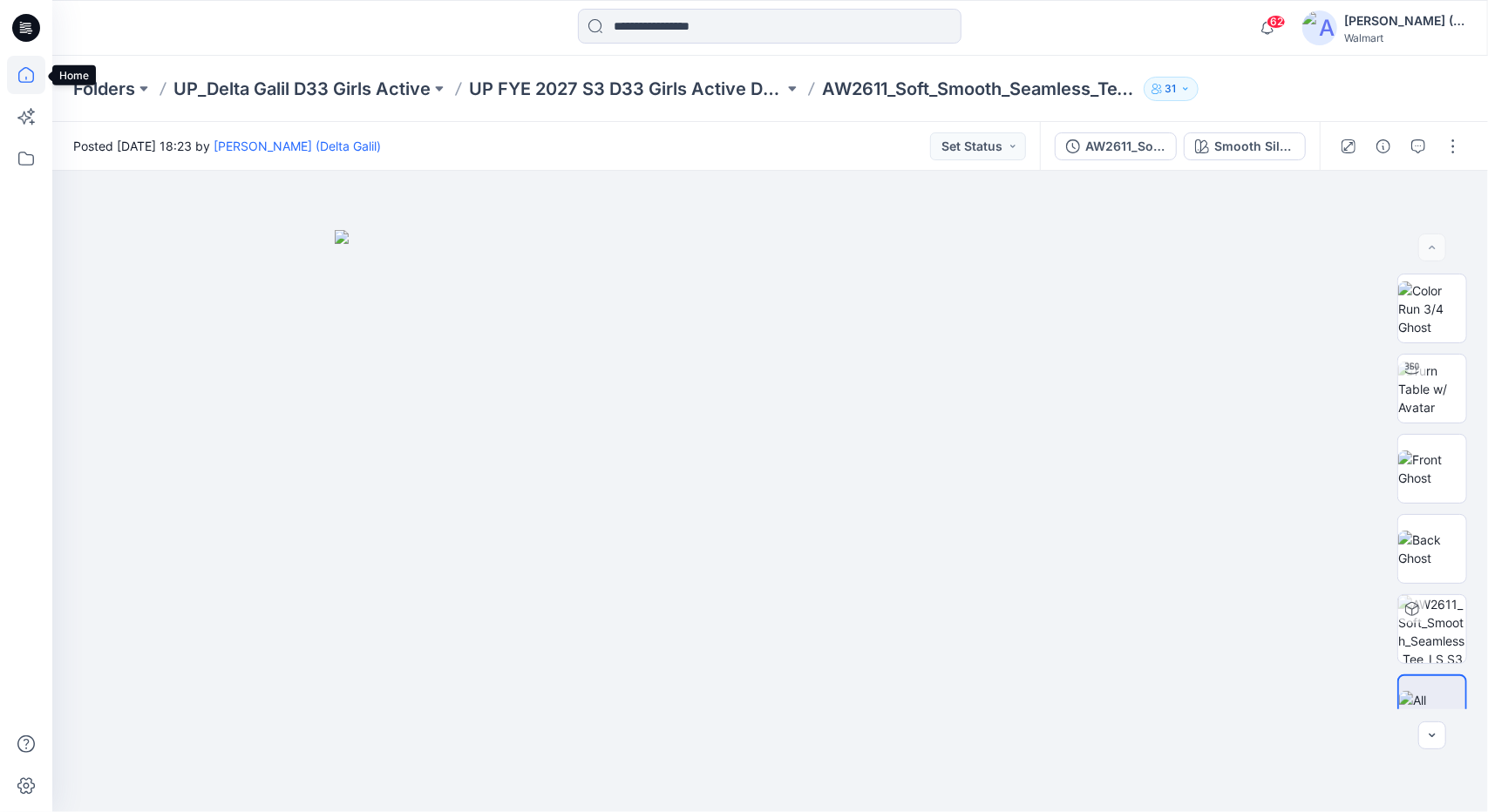
click at [18, 67] on icon at bounding box center [26, 75] width 38 height 38
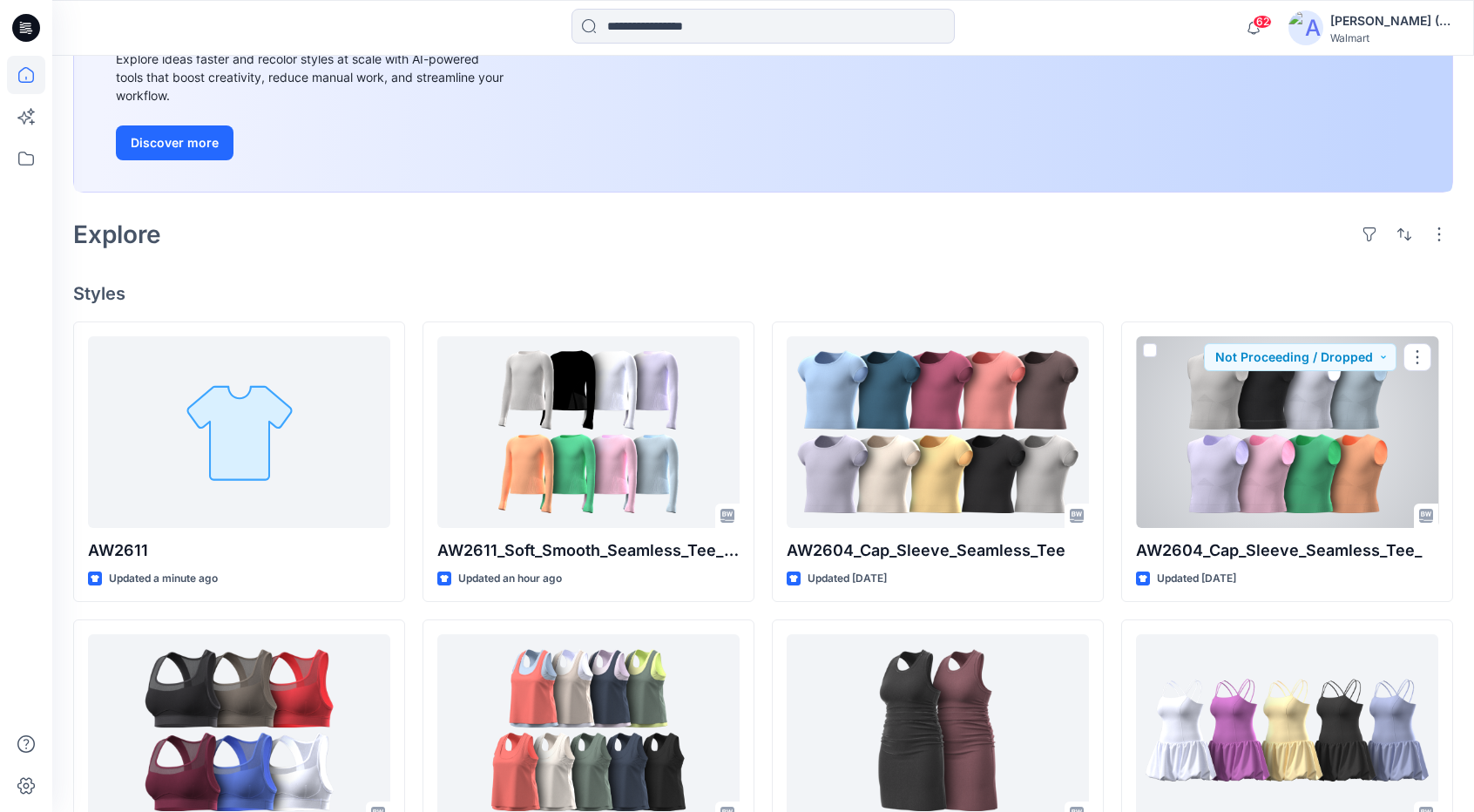
scroll to position [262, 0]
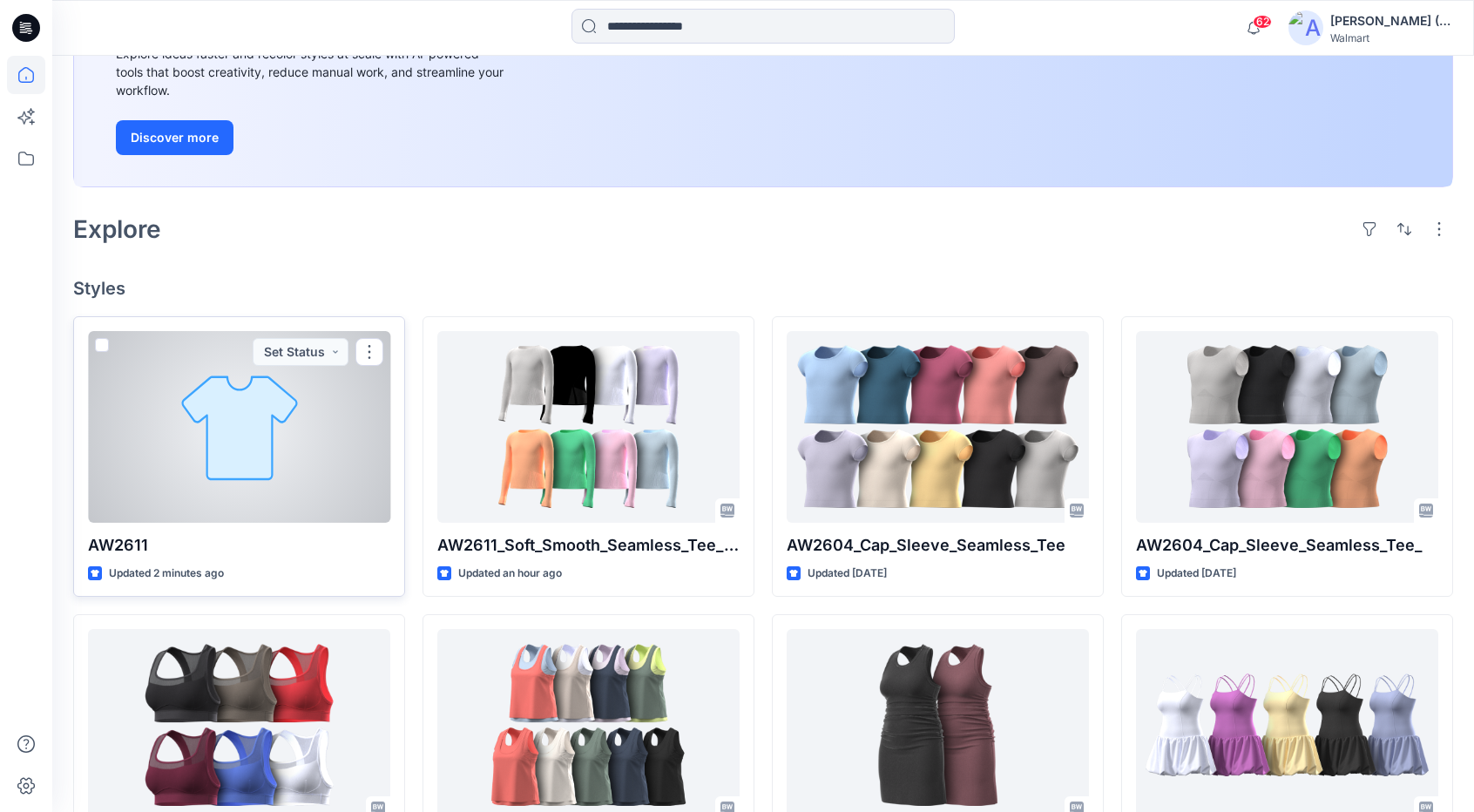
click at [338, 468] on div at bounding box center [239, 427] width 302 height 192
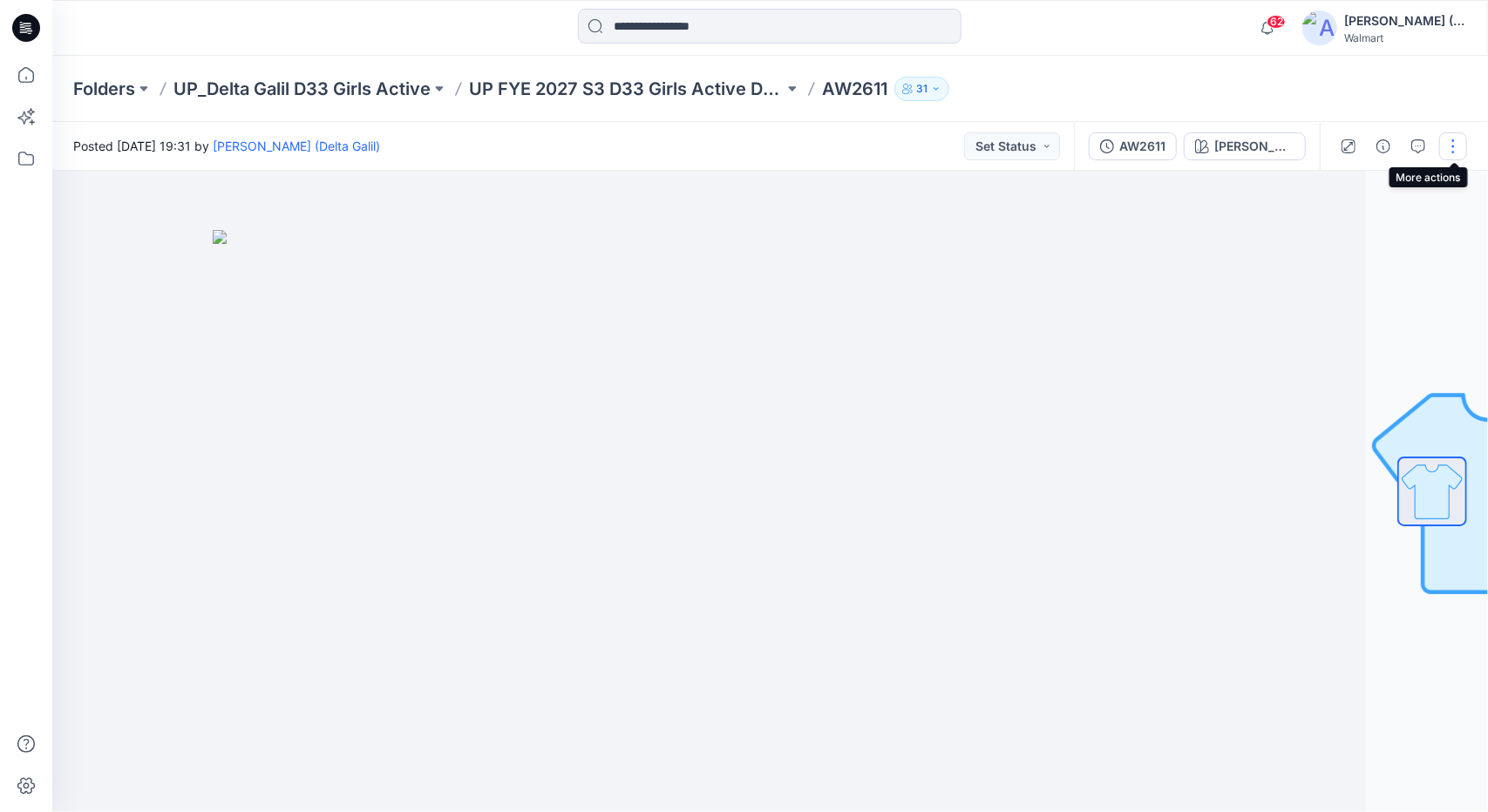
click at [1447, 142] on button "button" at bounding box center [1453, 146] width 28 height 28
click at [1347, 230] on p "Edit" at bounding box center [1342, 235] width 22 height 18
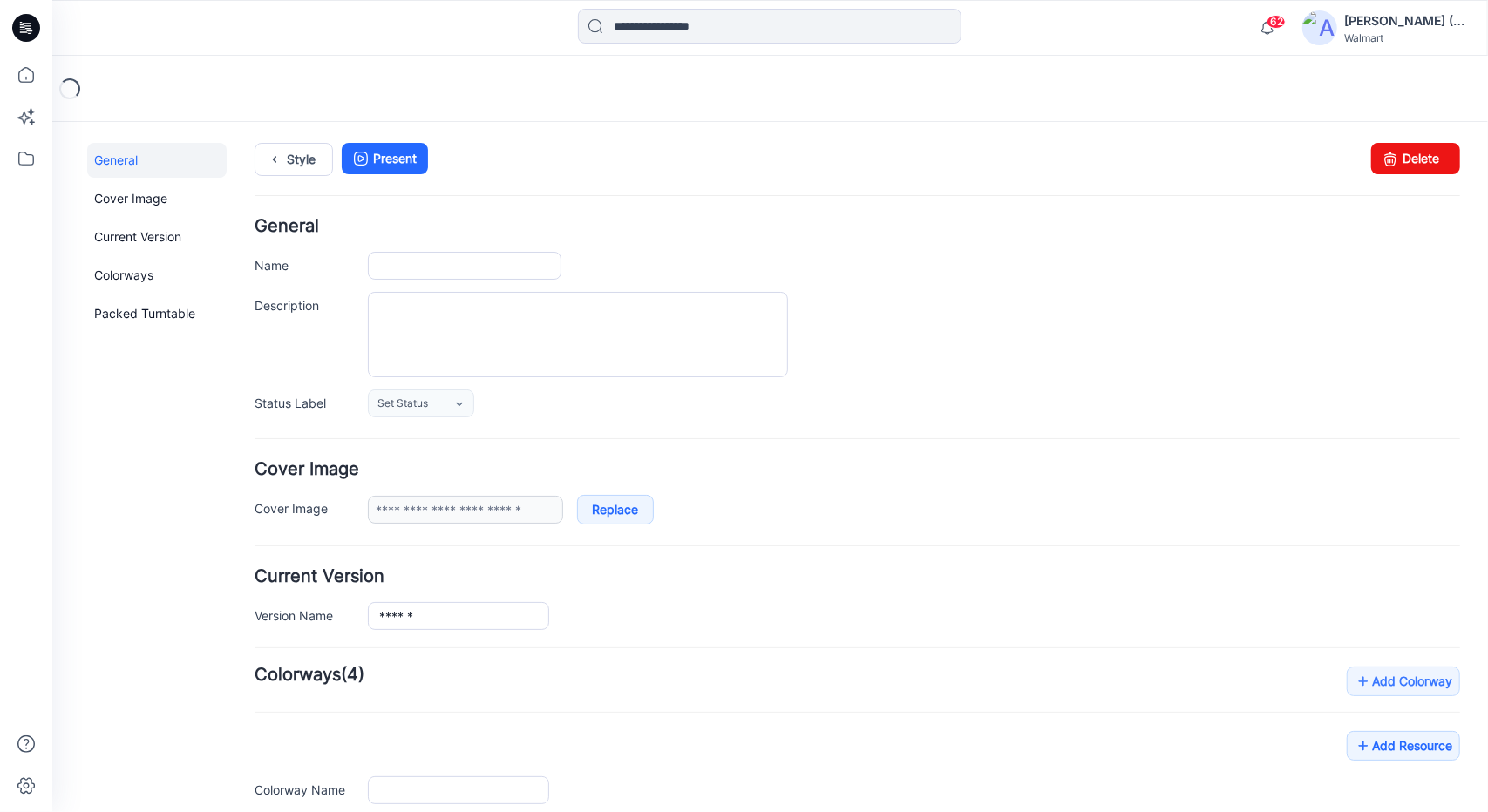
type input "******"
type input "**********"
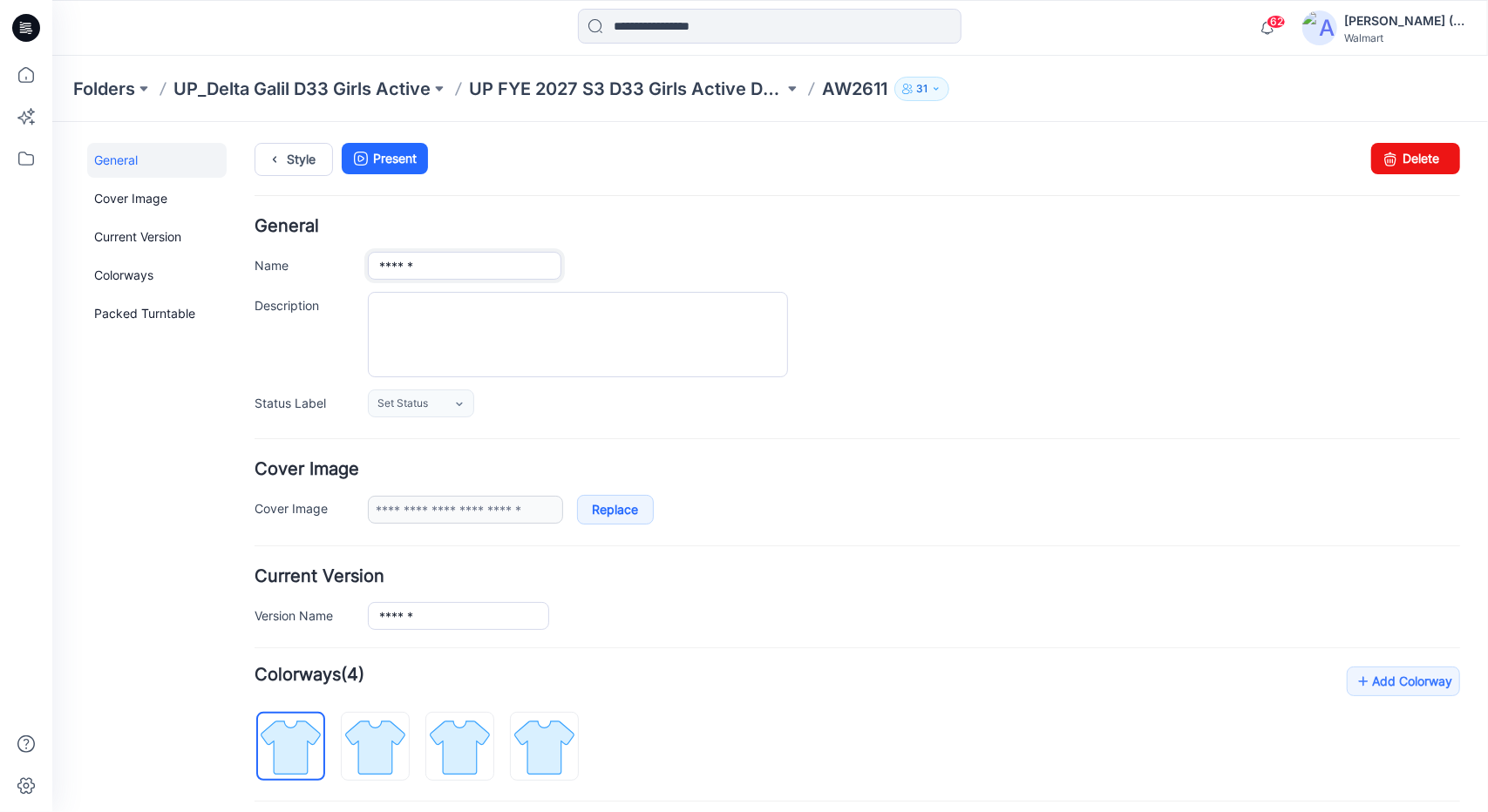
click at [461, 273] on input "******" at bounding box center [464, 265] width 193 height 28
paste input "**********"
type input "**********"
click at [309, 159] on link "Style" at bounding box center [292, 159] width 78 height 33
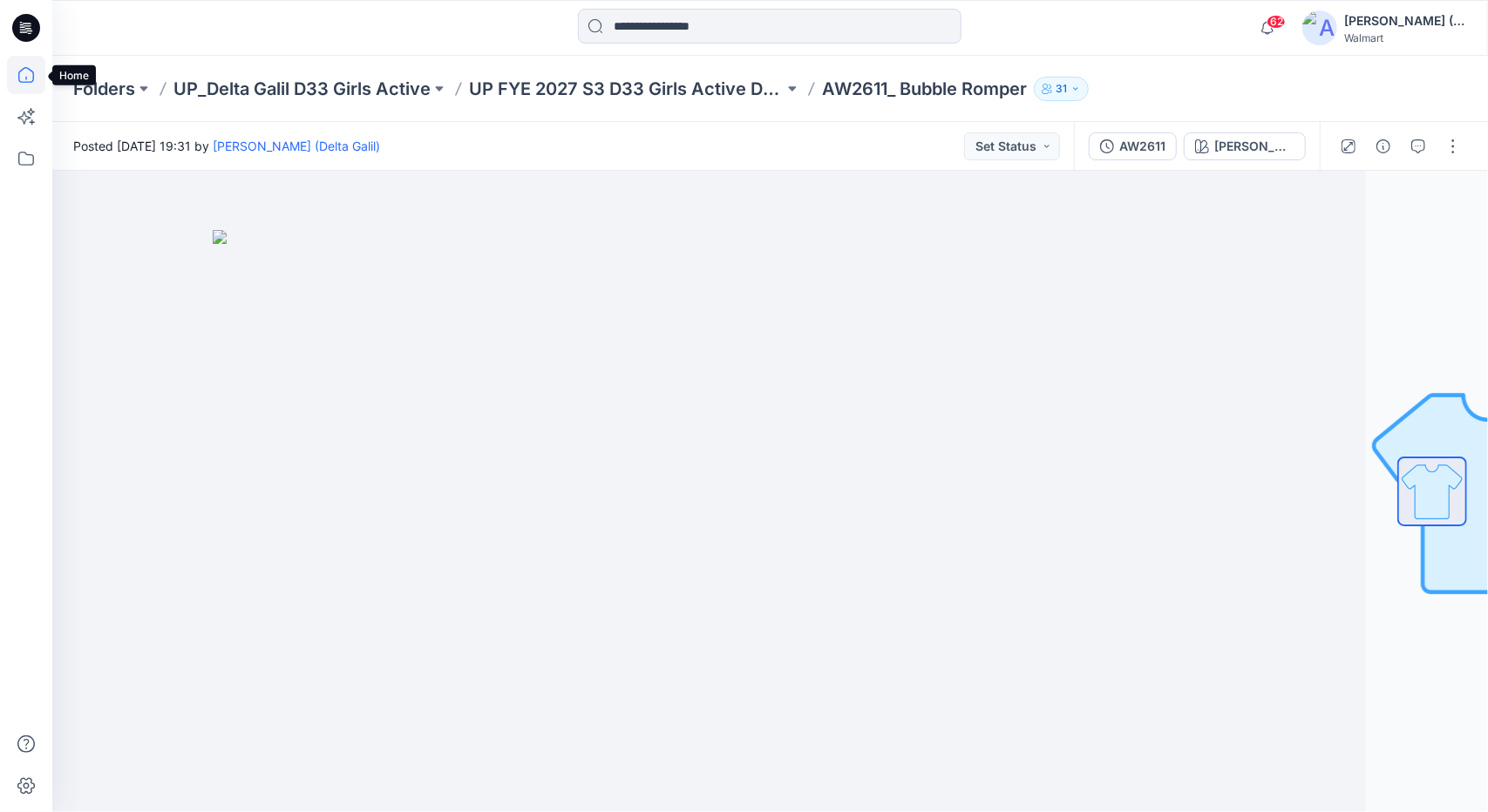
click at [31, 86] on icon at bounding box center [26, 75] width 38 height 38
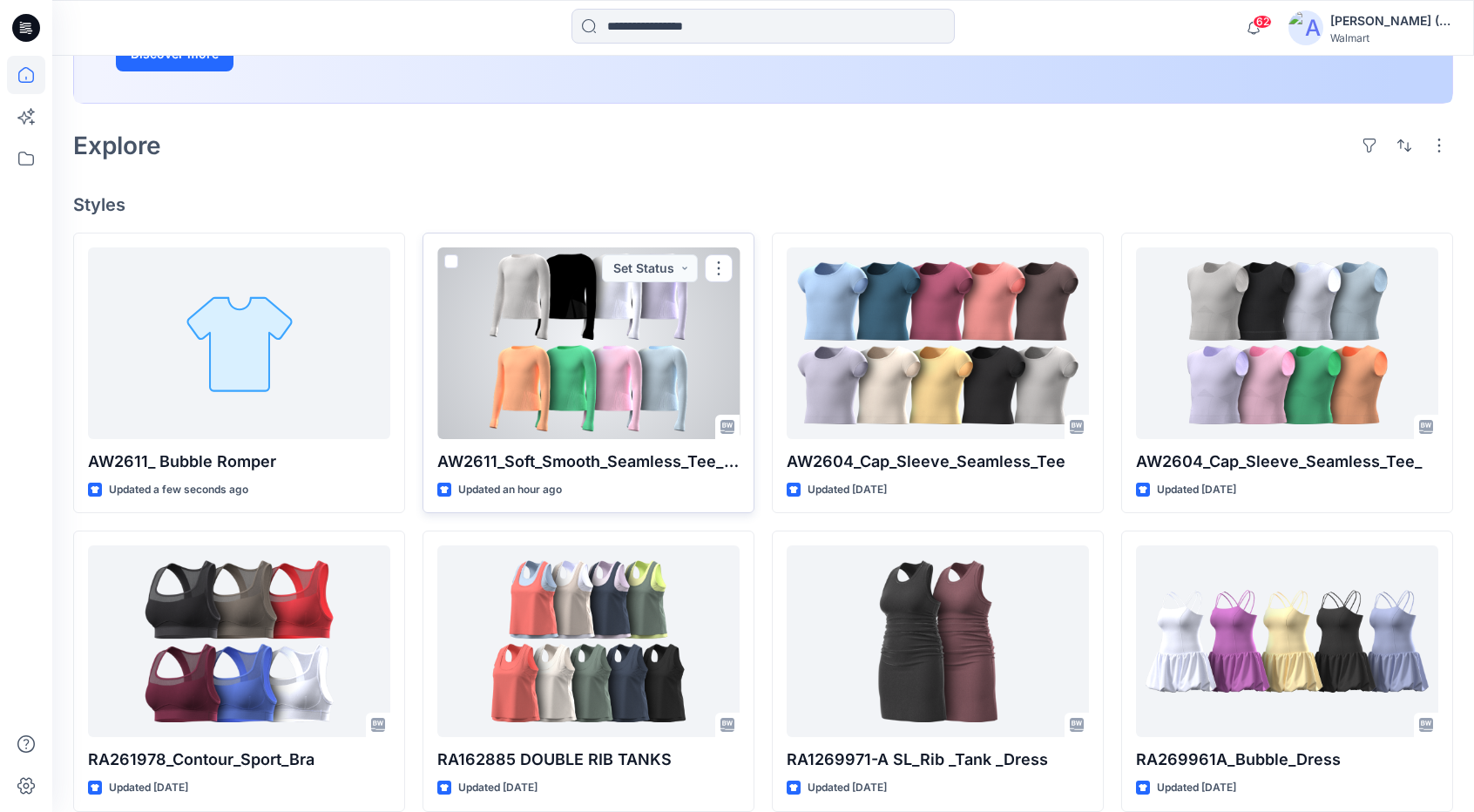
scroll to position [349, 0]
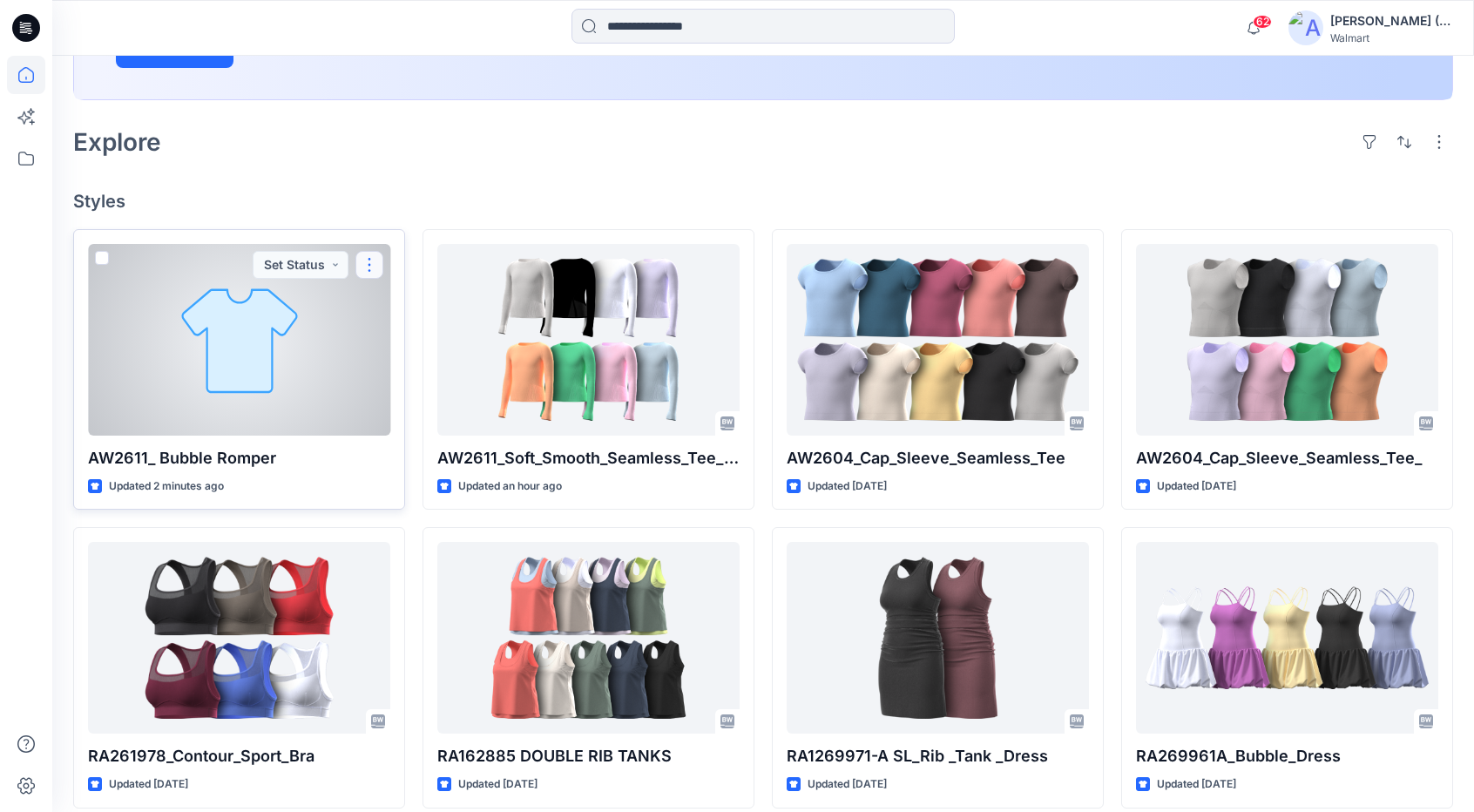
click at [380, 259] on button "button" at bounding box center [369, 265] width 28 height 28
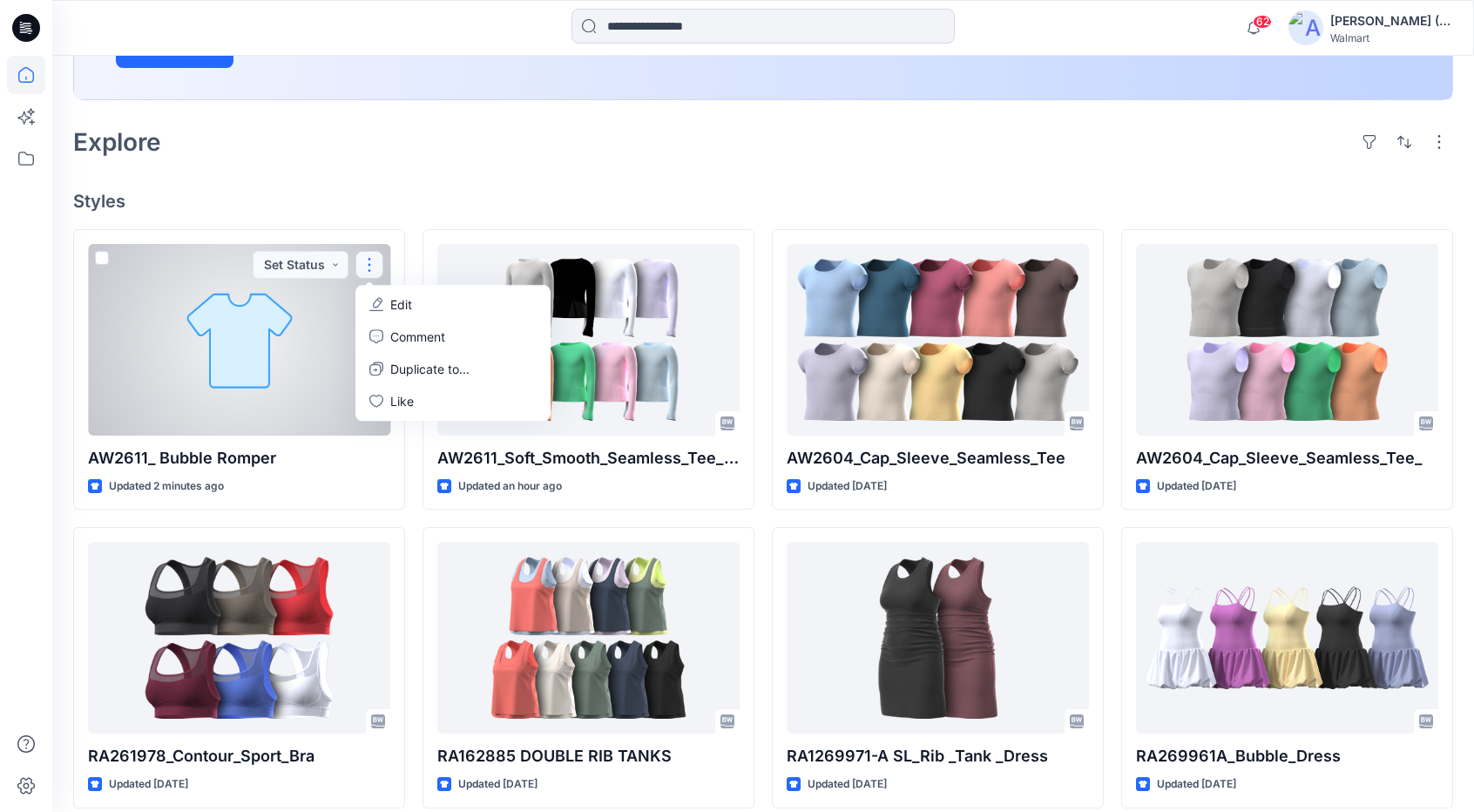
click at [406, 303] on p "Edit" at bounding box center [401, 304] width 22 height 18
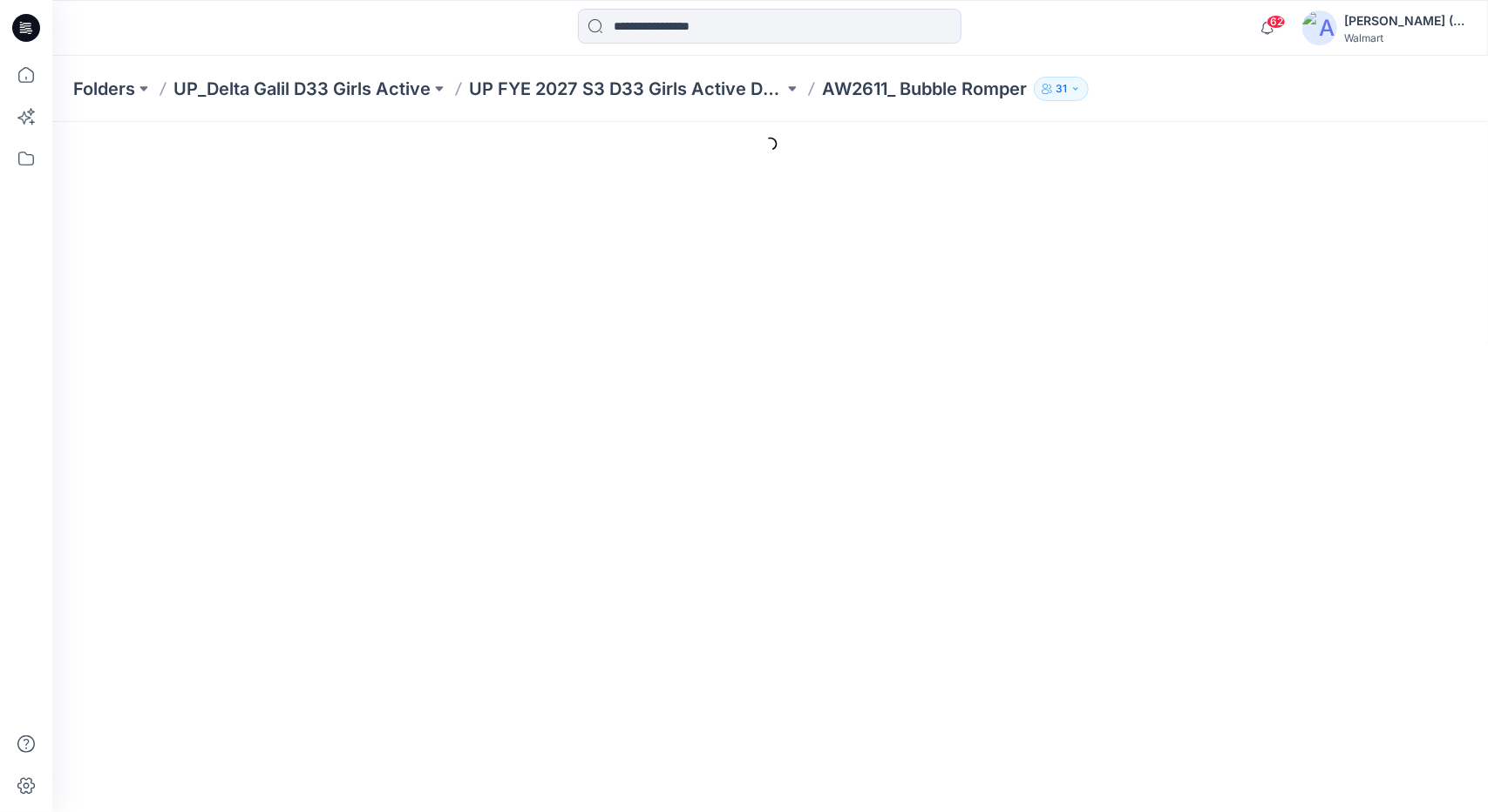
type input "**********"
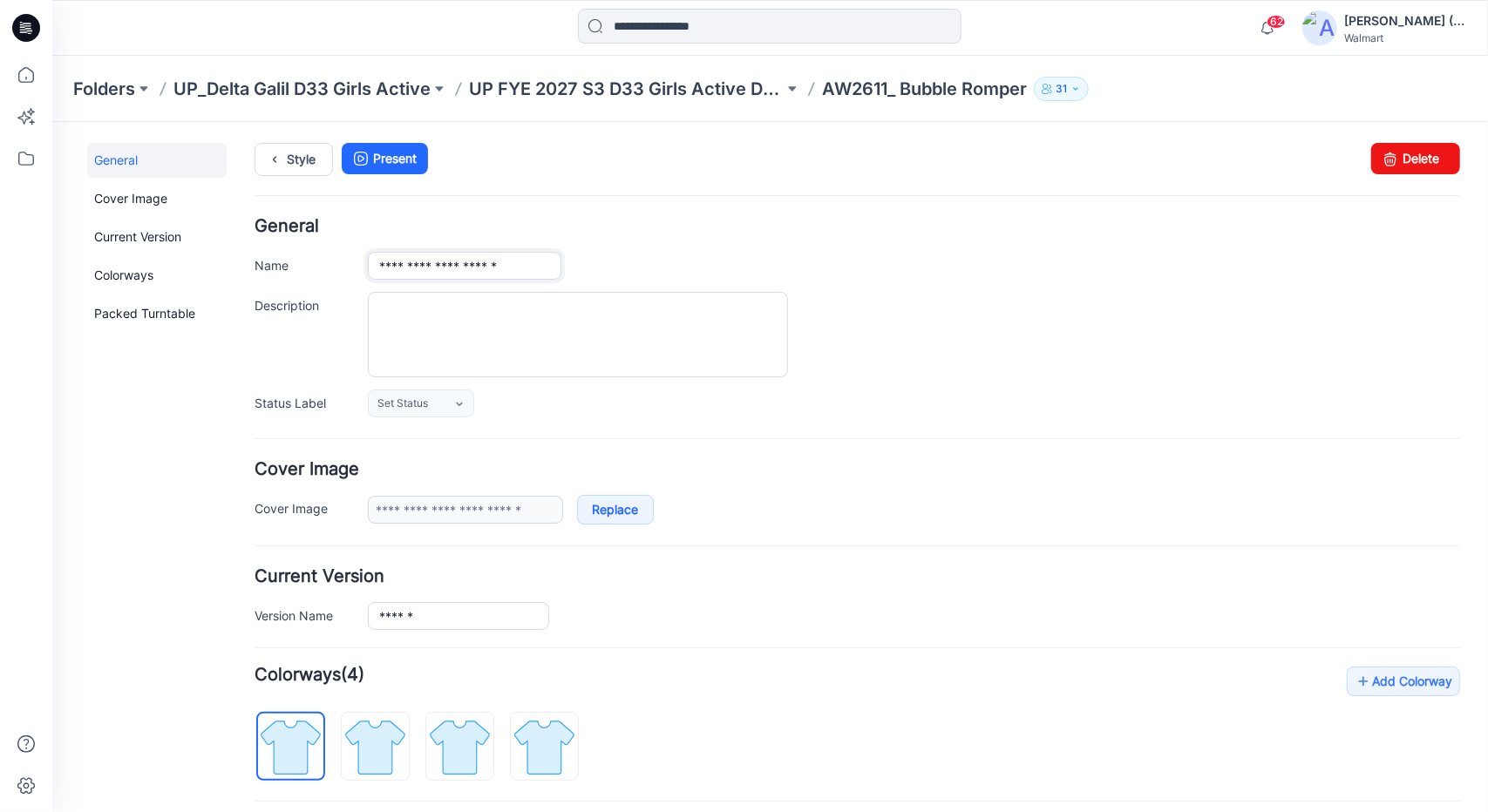
click at [413, 263] on input "**********" at bounding box center [464, 265] width 193 height 28
type input "**********"
click at [820, 251] on div "**********" at bounding box center [913, 265] width 1092 height 28
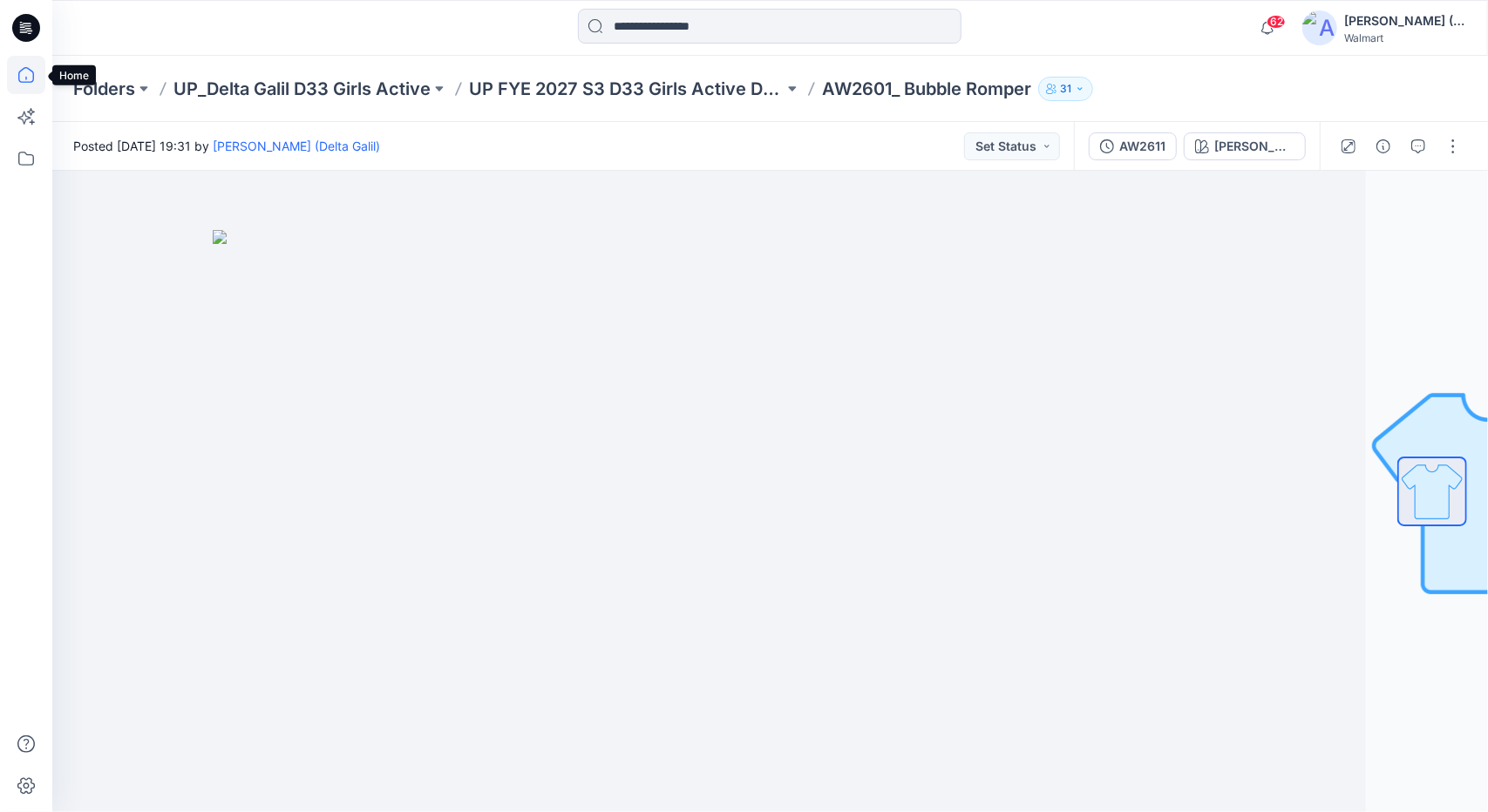
click at [19, 79] on icon at bounding box center [26, 75] width 38 height 38
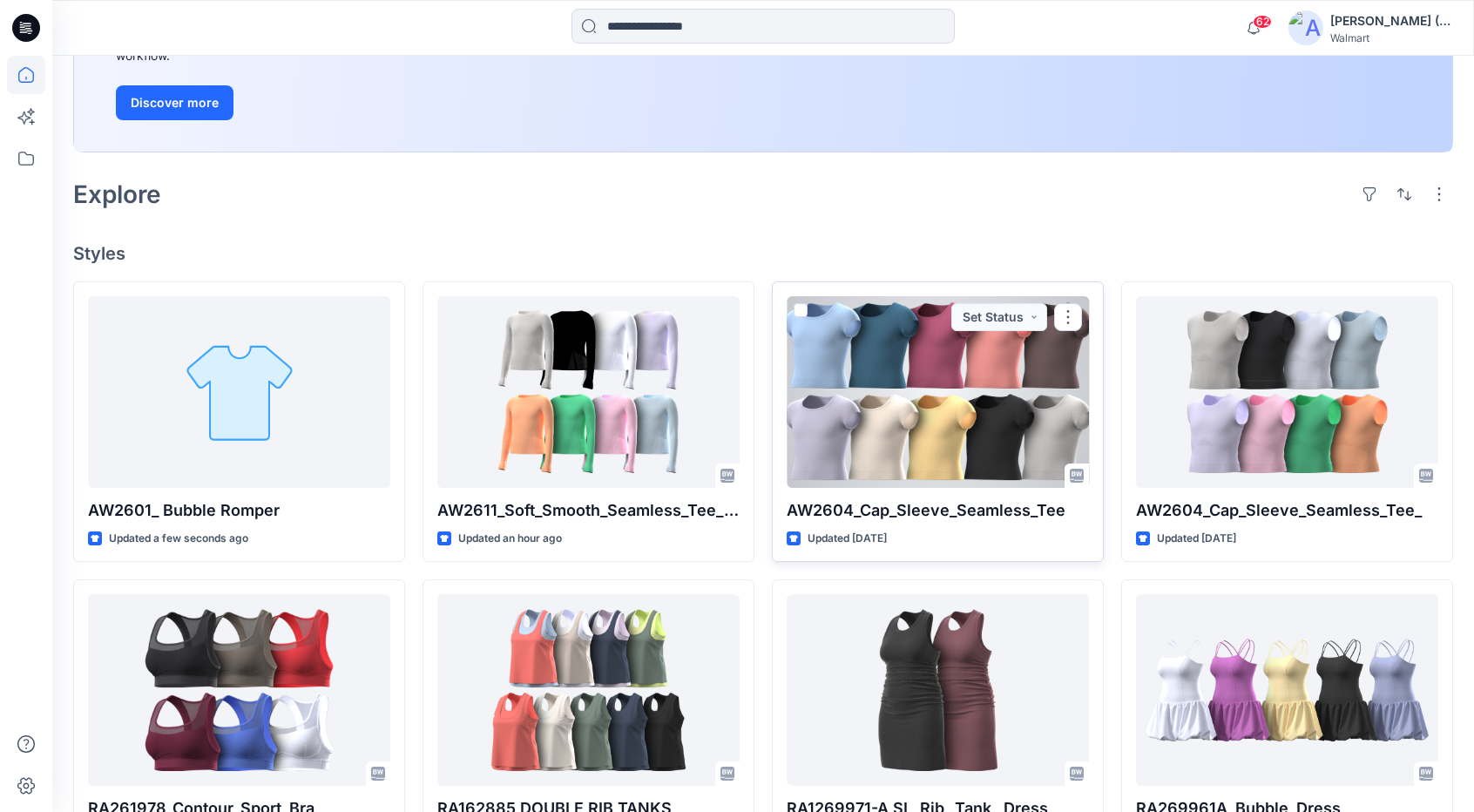
scroll to position [349, 0]
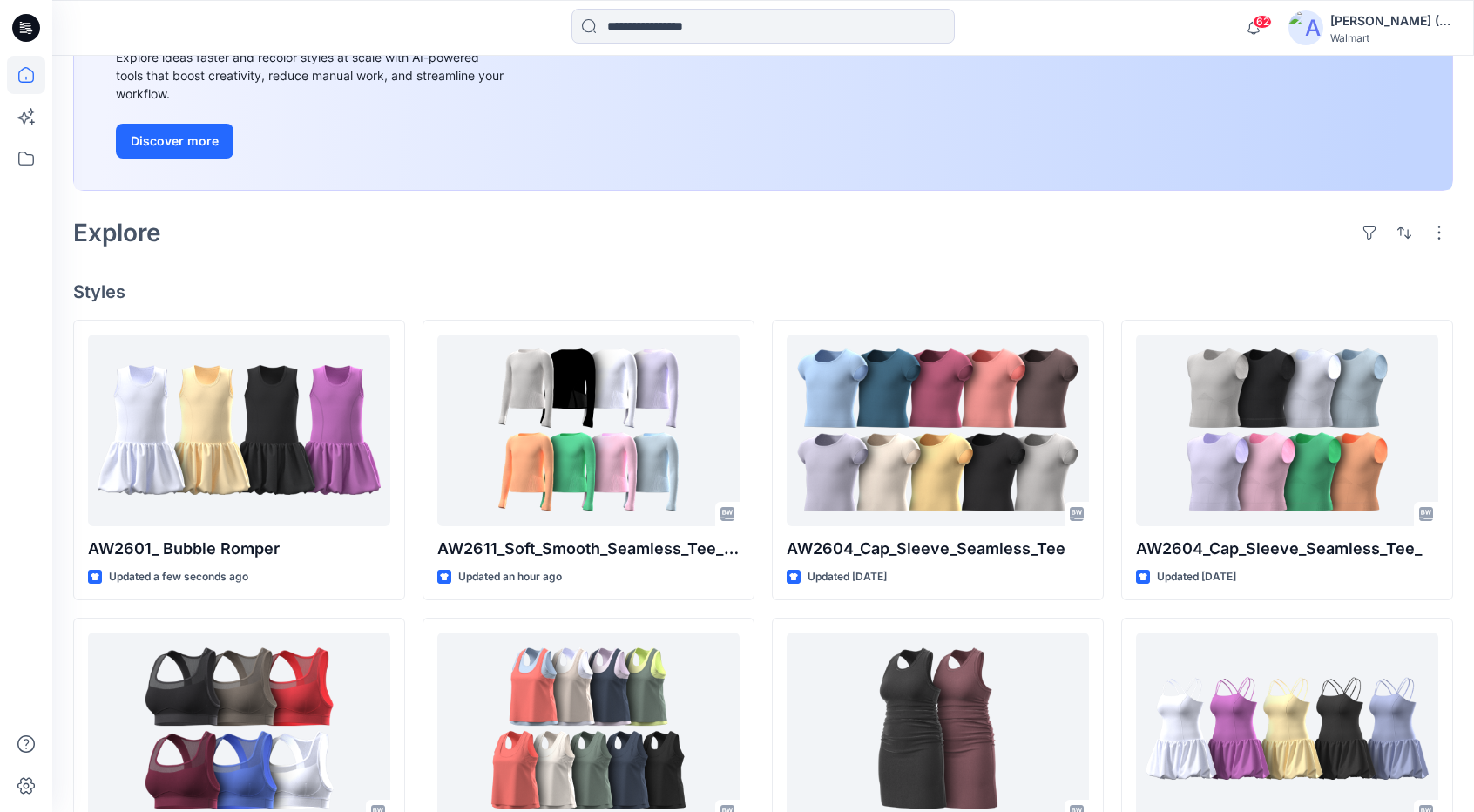
scroll to position [262, 0]
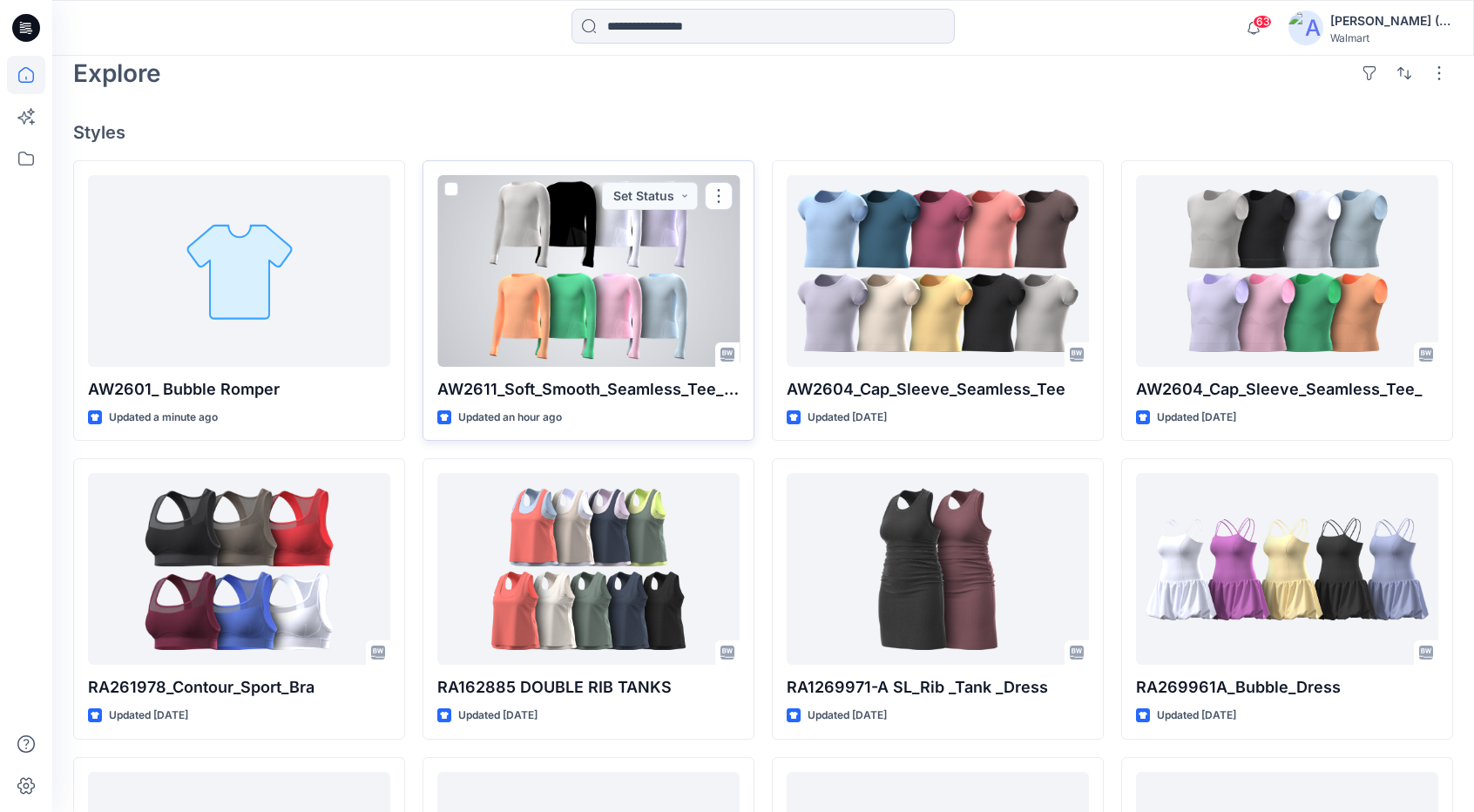
scroll to position [436, 0]
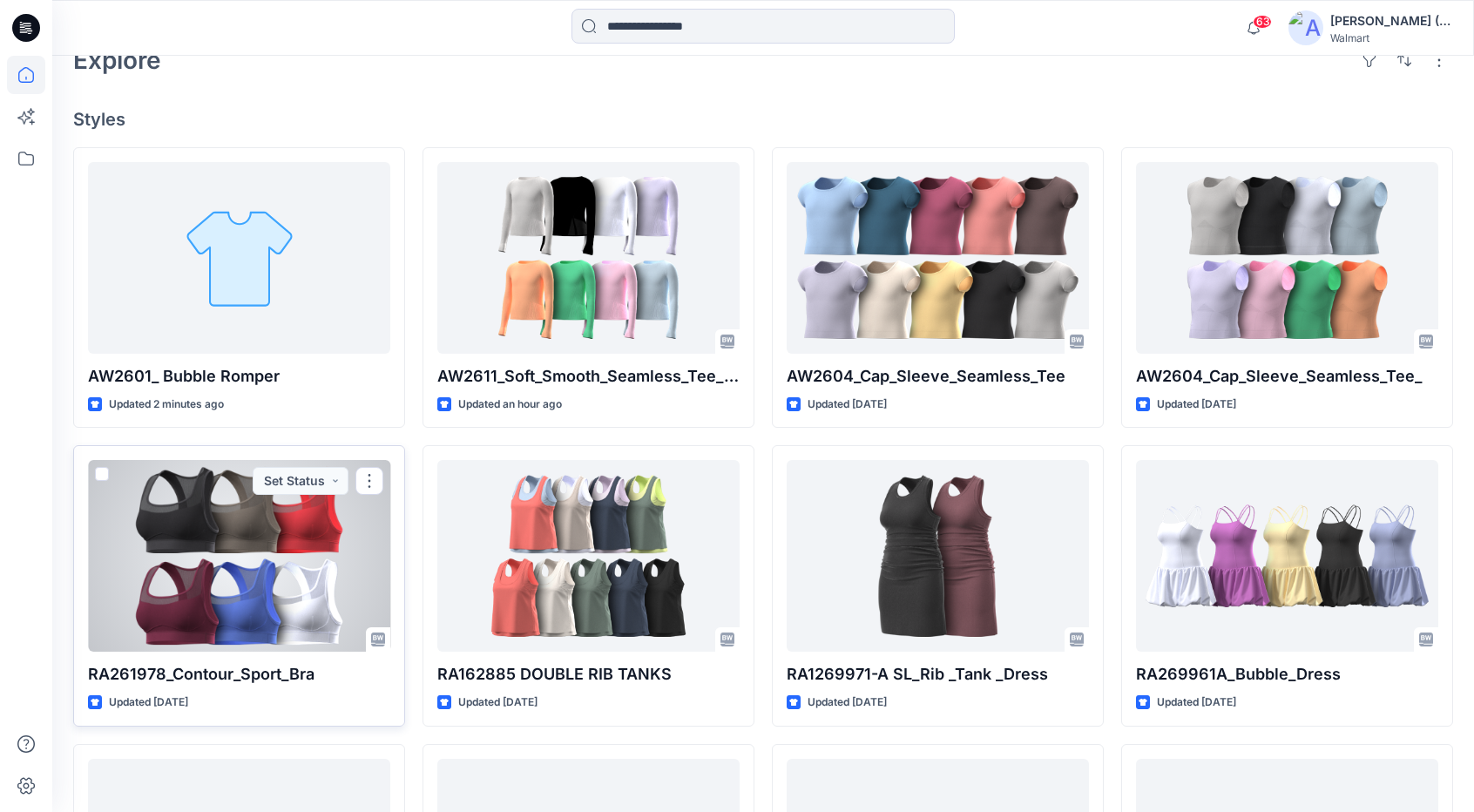
scroll to position [436, 0]
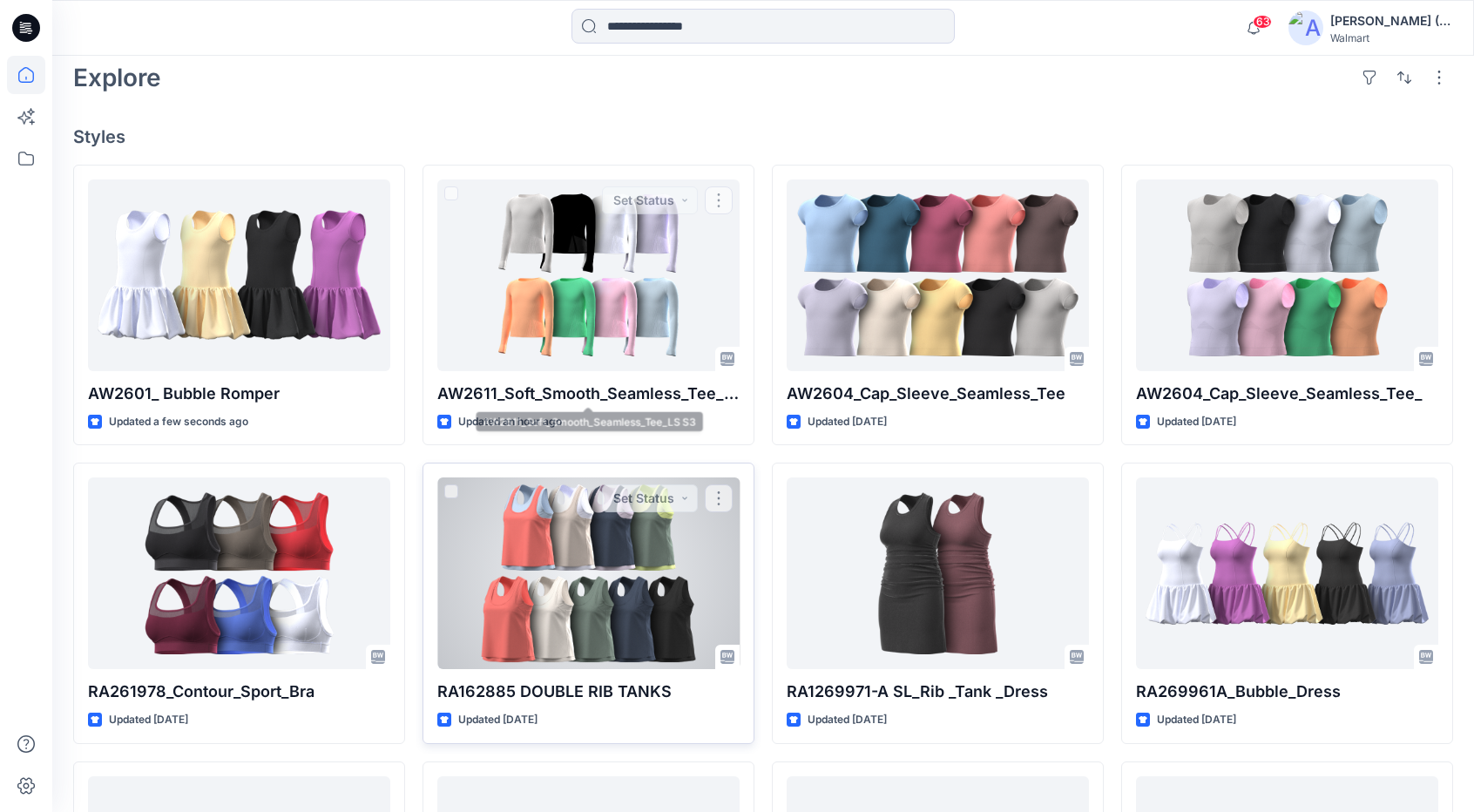
scroll to position [523, 0]
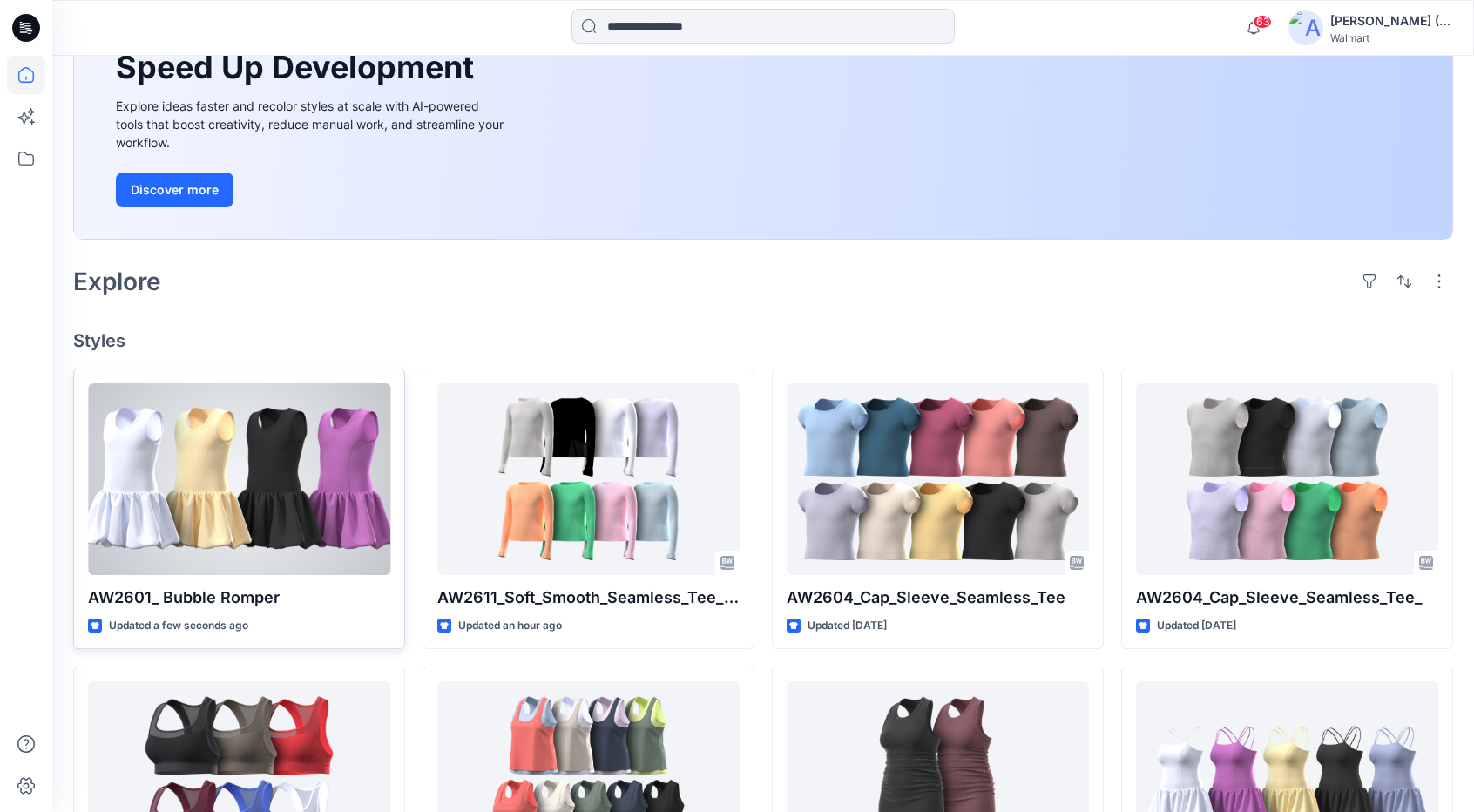
scroll to position [262, 0]
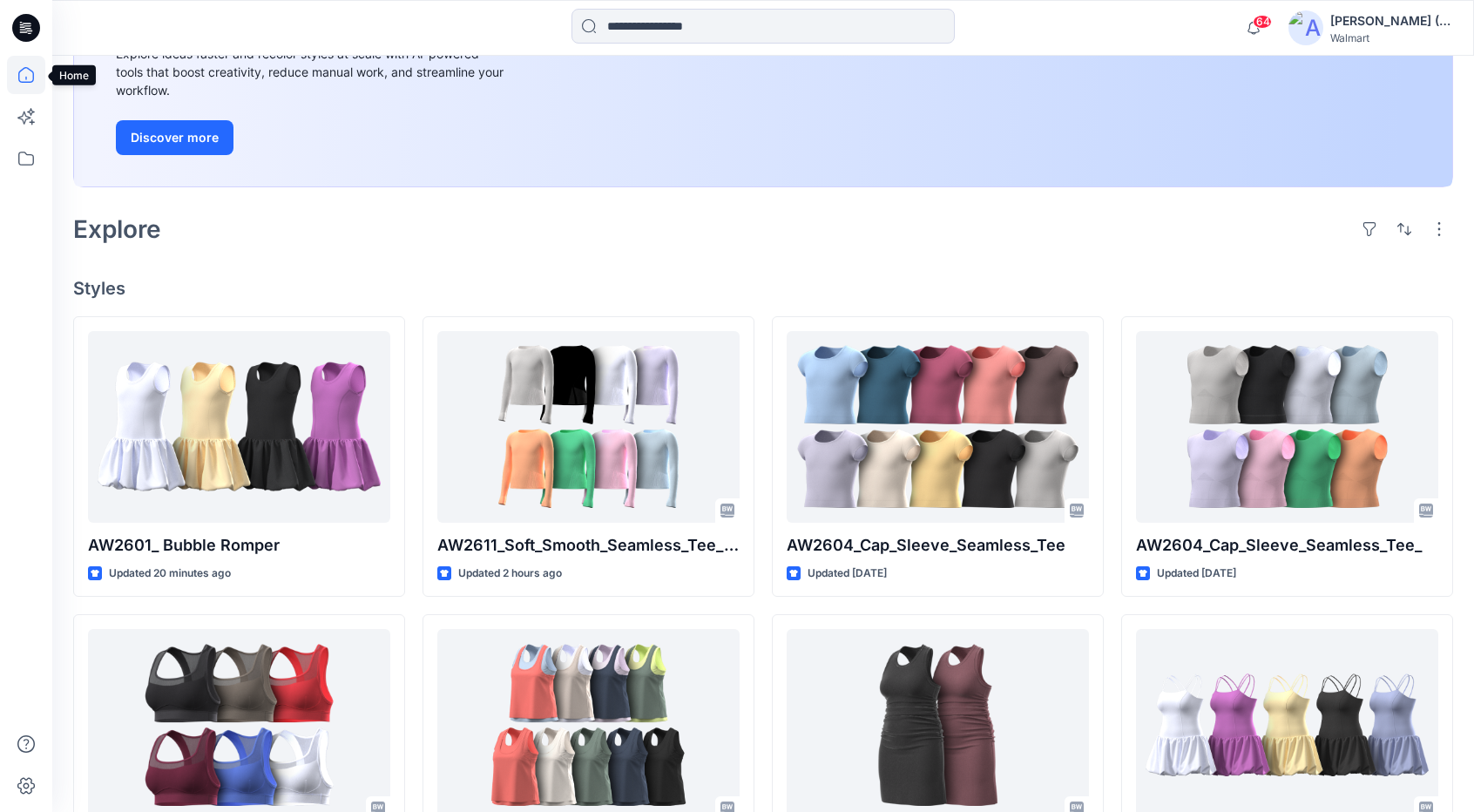
click at [20, 69] on icon at bounding box center [26, 75] width 38 height 38
